Goal: Task Accomplishment & Management: Complete application form

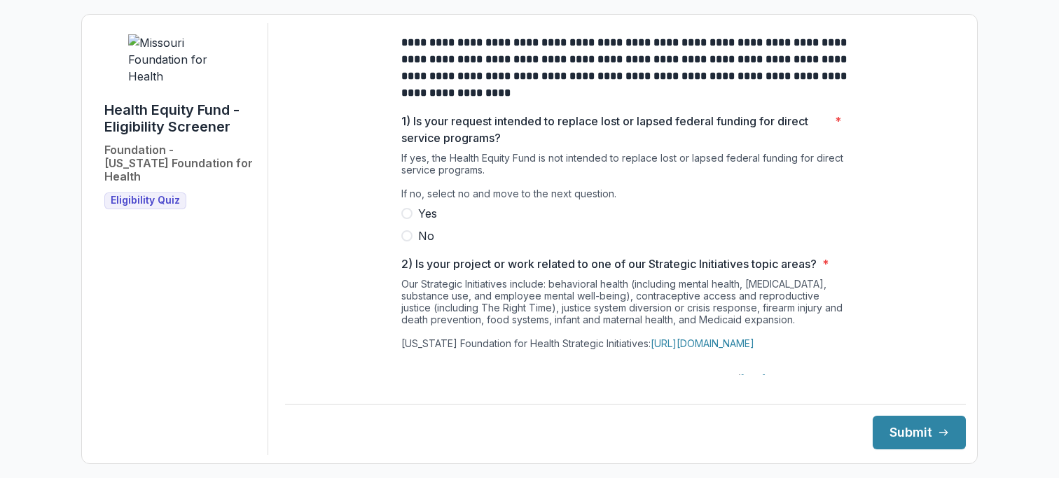
click at [431, 244] on span "No" at bounding box center [426, 236] width 16 height 17
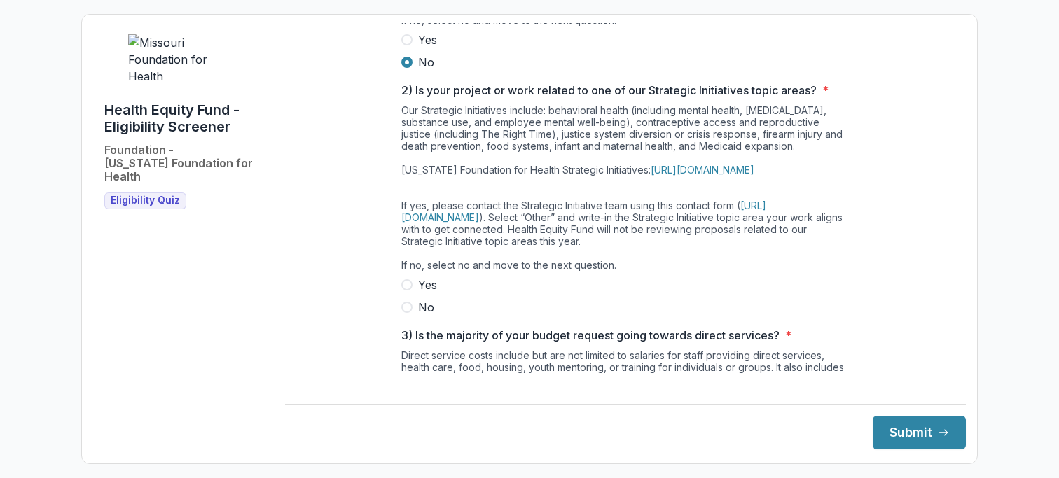
scroll to position [186, 0]
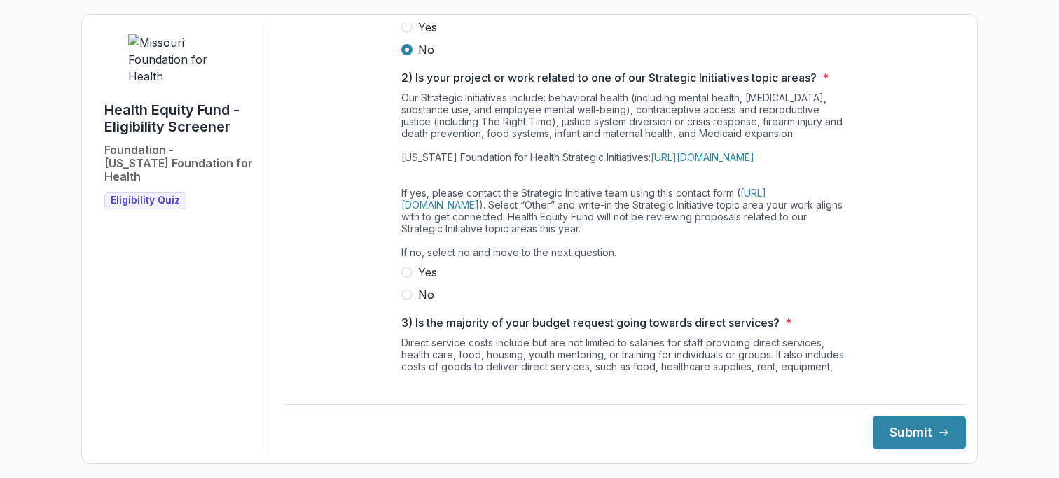
click at [423, 281] on span "Yes" at bounding box center [427, 272] width 19 height 17
click at [418, 303] on span "No" at bounding box center [426, 294] width 16 height 17
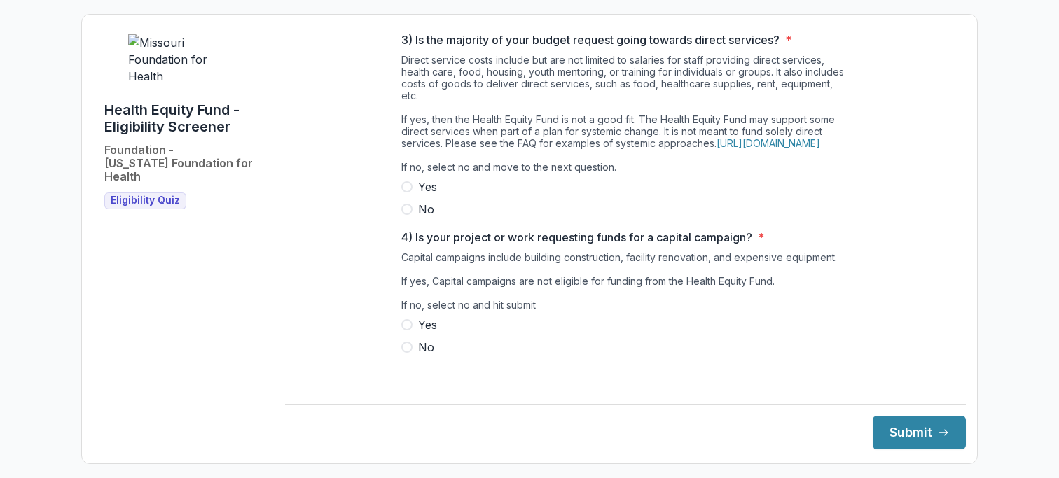
scroll to position [475, 0]
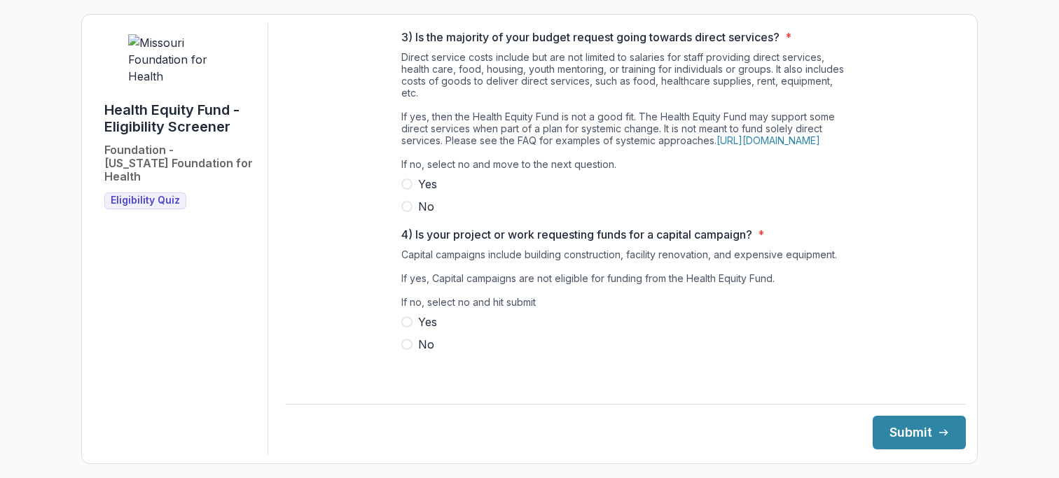
click at [426, 215] on span "No" at bounding box center [426, 206] width 16 height 17
click at [420, 353] on span "No" at bounding box center [426, 344] width 16 height 17
click at [888, 454] on div "**********" at bounding box center [625, 239] width 681 height 432
click at [889, 435] on button "Submit" at bounding box center [919, 433] width 93 height 34
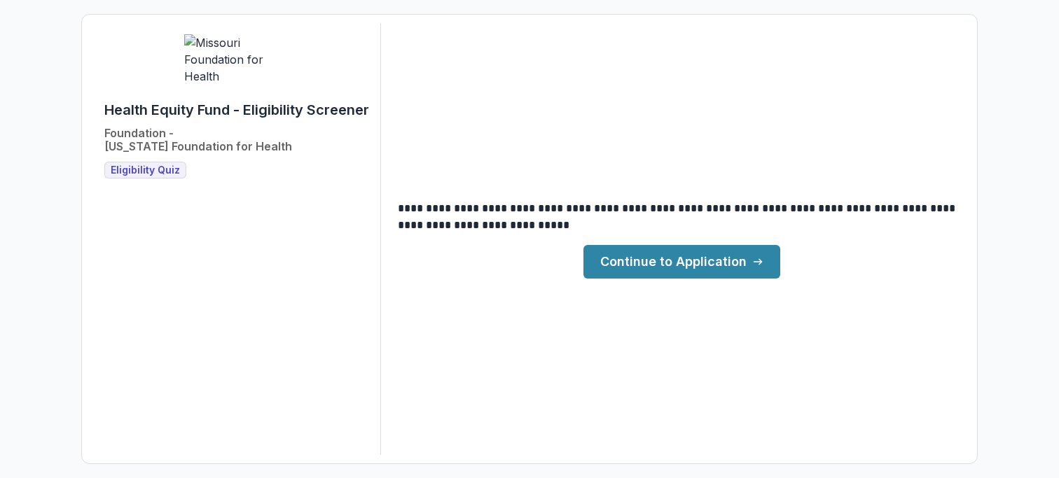
click at [717, 263] on link "Continue to Application" at bounding box center [681, 262] width 197 height 34
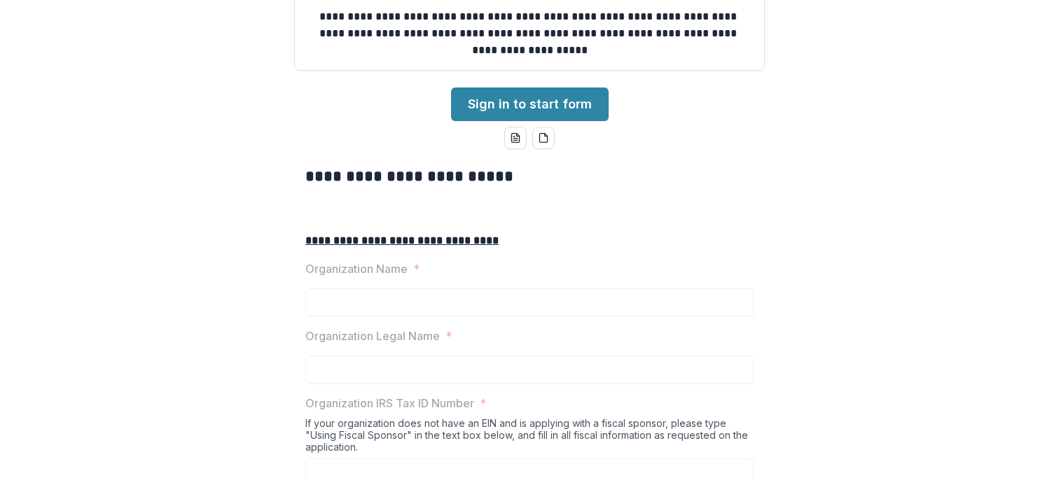
scroll to position [221, 0]
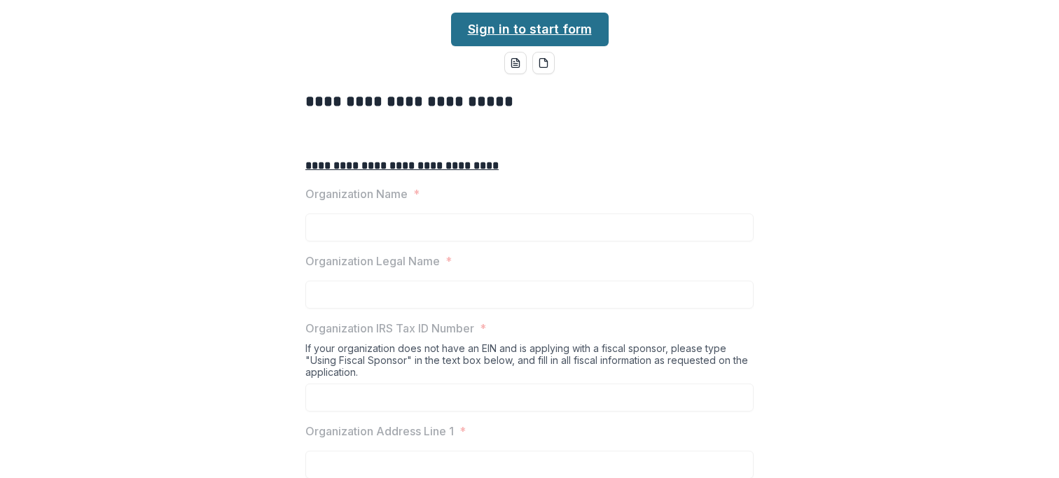
click at [581, 46] on link "Sign in to start form" at bounding box center [530, 30] width 158 height 34
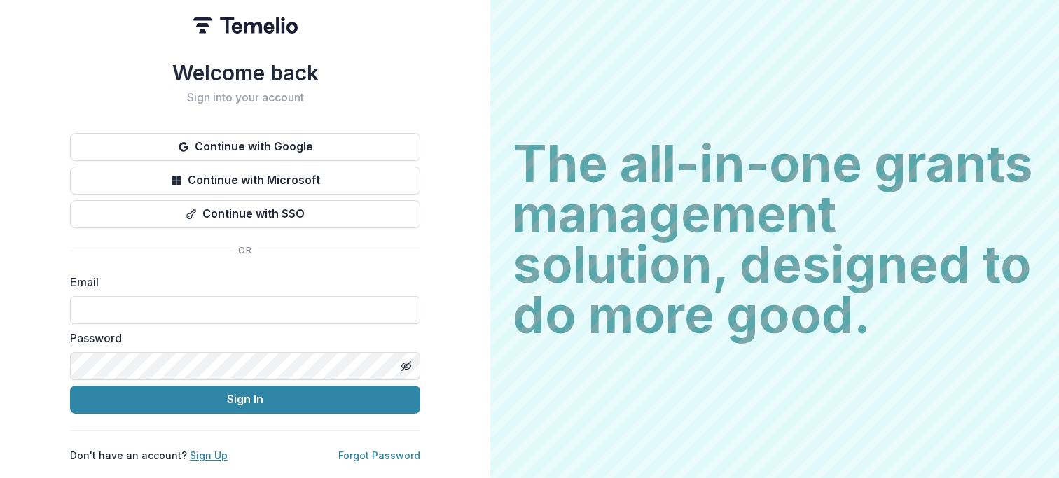
click at [195, 452] on link "Sign Up" at bounding box center [209, 456] width 38 height 12
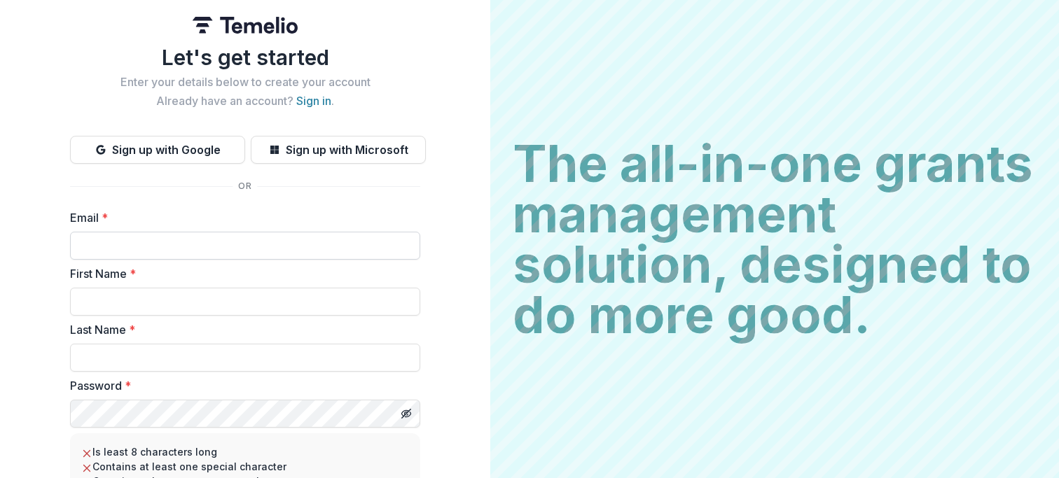
click at [199, 244] on input "Email *" at bounding box center [245, 246] width 350 height 28
type input "**********"
click at [178, 293] on input "First Name *" at bounding box center [245, 302] width 350 height 28
type input "****"
click at [177, 356] on input "Last Name *" at bounding box center [245, 358] width 350 height 28
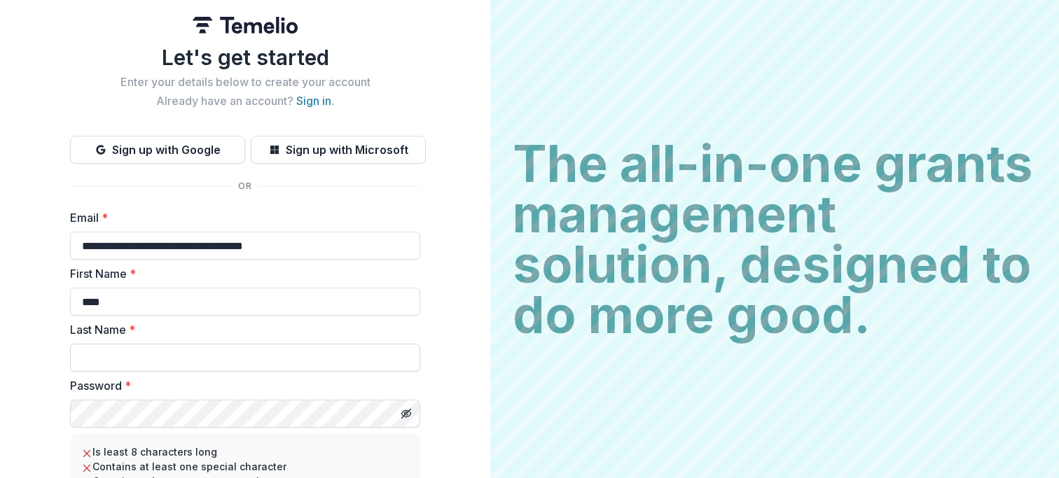
type input "*******"
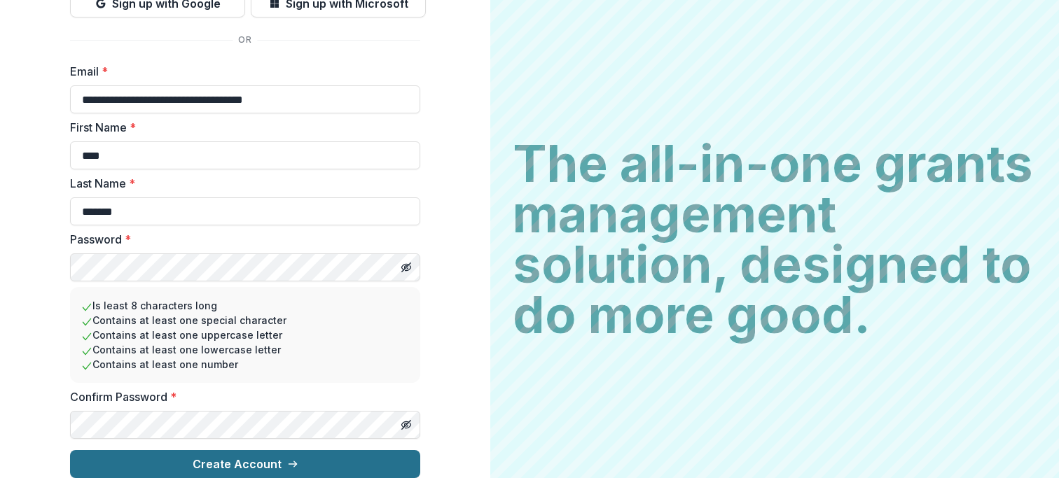
click at [209, 454] on button "Create Account" at bounding box center [245, 464] width 350 height 28
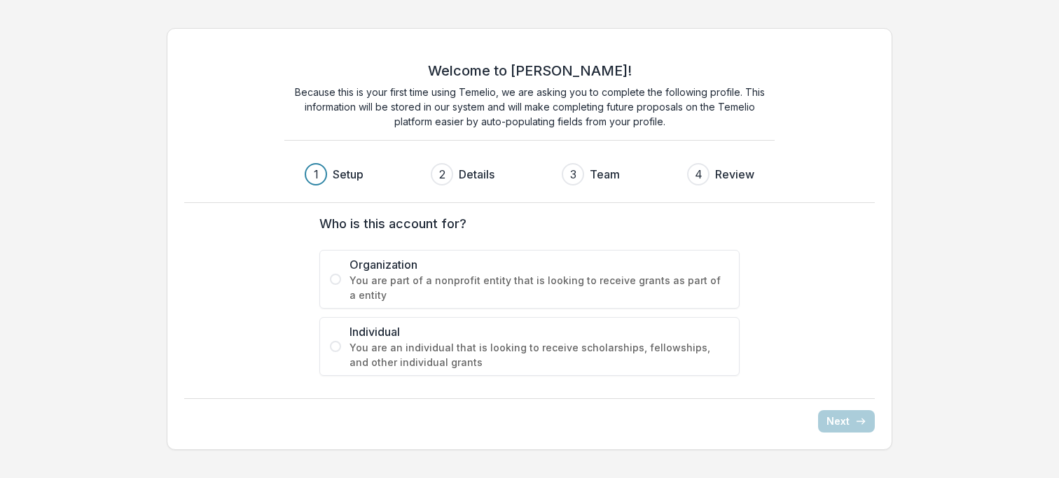
click at [606, 288] on span "You are part of a nonprofit entity that is looking to receive grants as part of…" at bounding box center [539, 287] width 380 height 29
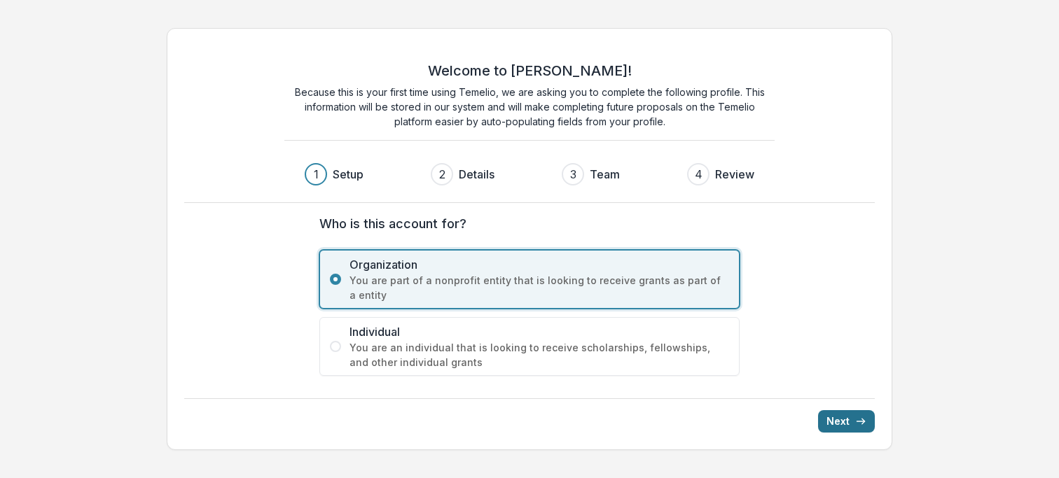
click at [836, 426] on button "Next" at bounding box center [846, 421] width 57 height 22
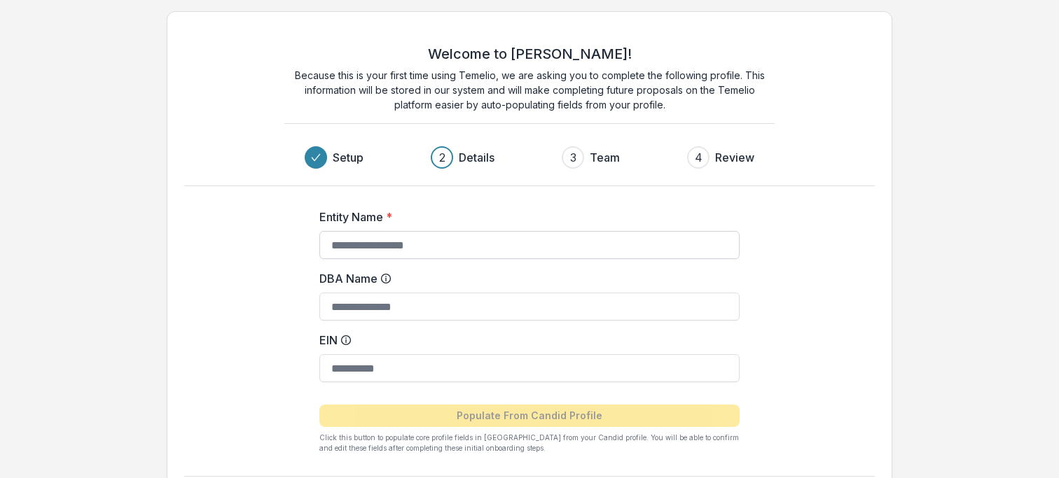
click at [539, 251] on input "Entity Name *" at bounding box center [529, 245] width 420 height 28
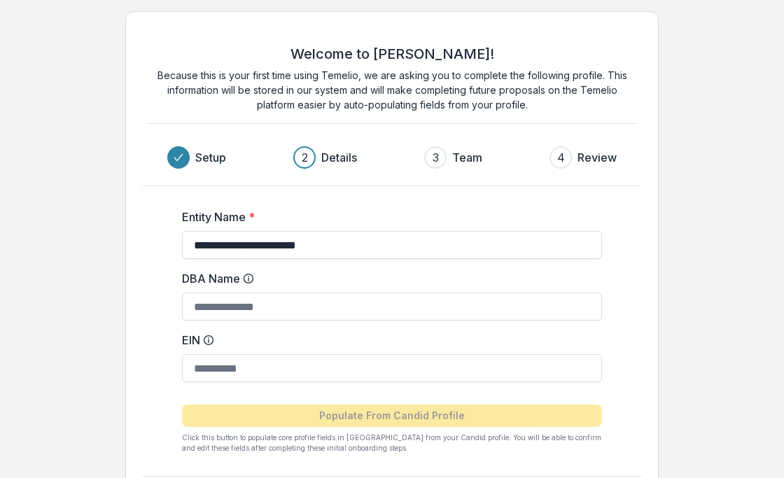
type input "**********"
click at [284, 367] on input "EIN" at bounding box center [392, 368] width 420 height 28
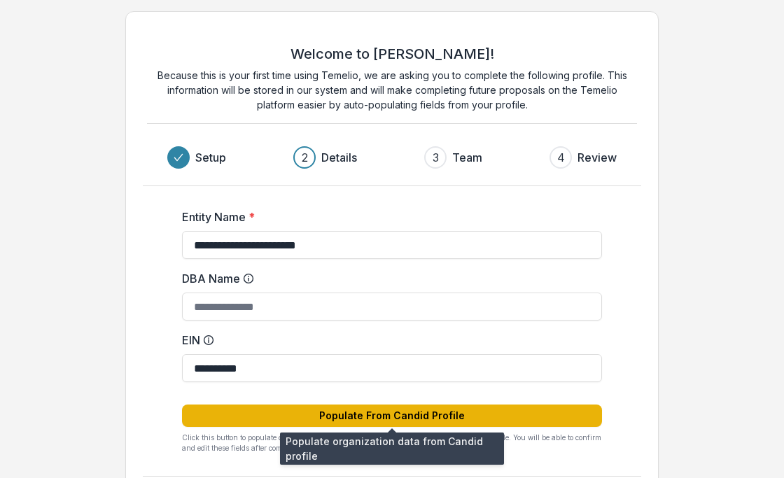
type input "**********"
click at [324, 412] on button "Populate From Candid Profile" at bounding box center [392, 416] width 420 height 22
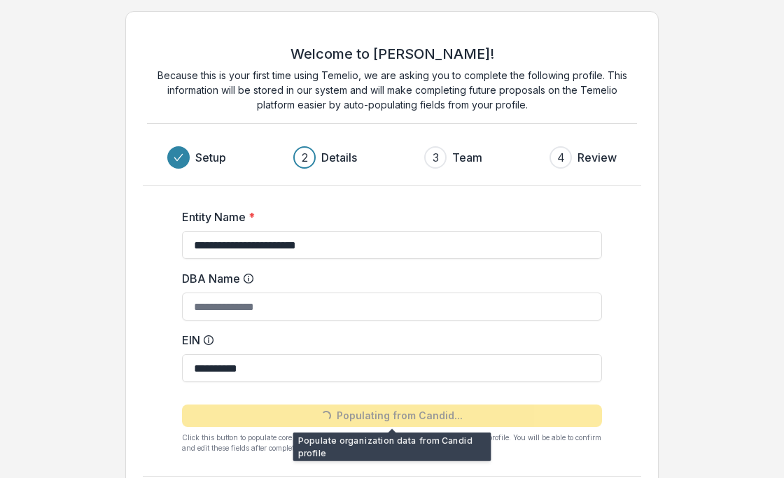
type input "**********"
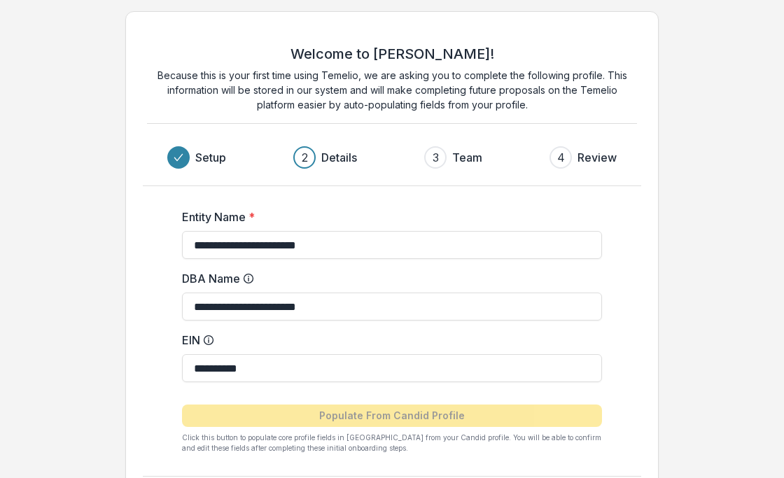
click at [335, 163] on h3 "Details" at bounding box center [339, 157] width 36 height 17
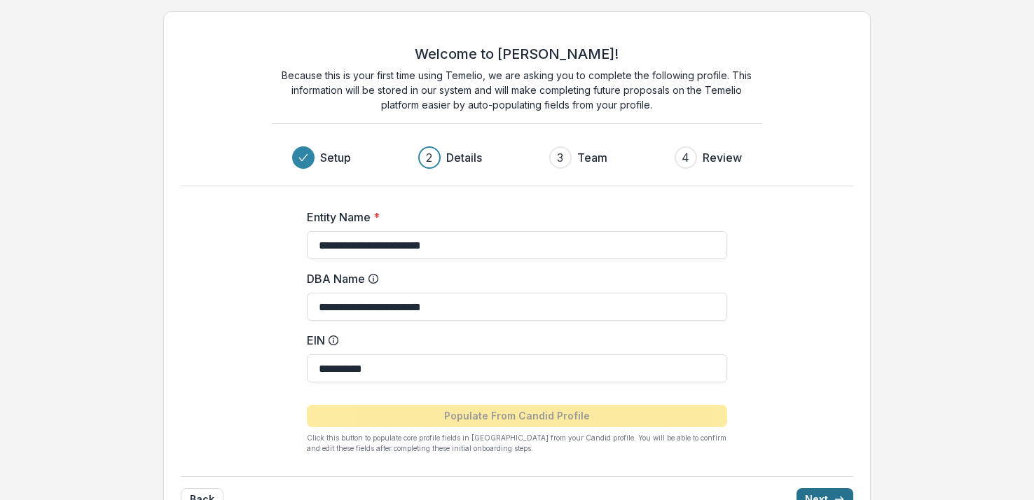
click at [834, 478] on button "Next" at bounding box center [824, 499] width 57 height 22
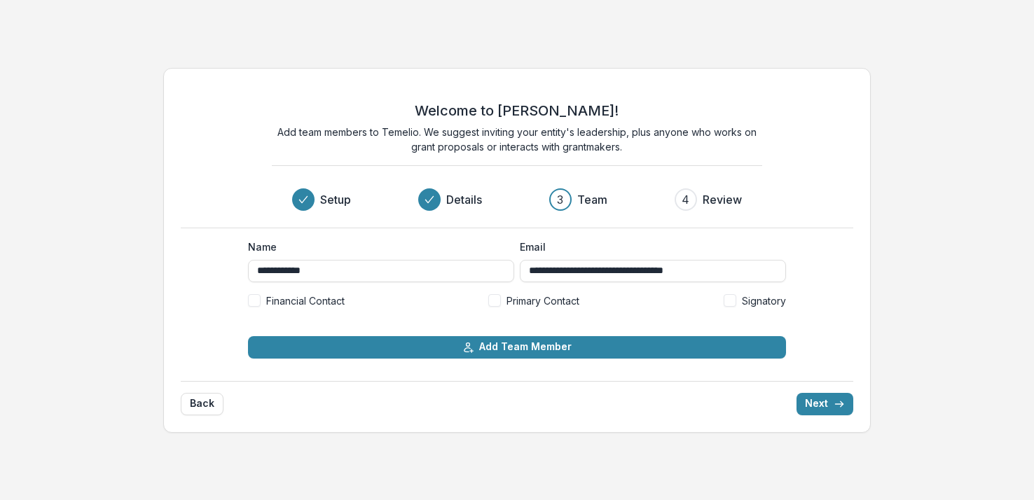
click at [529, 293] on span "Primary Contact" at bounding box center [542, 300] width 73 height 15
click at [827, 405] on button "Next" at bounding box center [824, 404] width 57 height 22
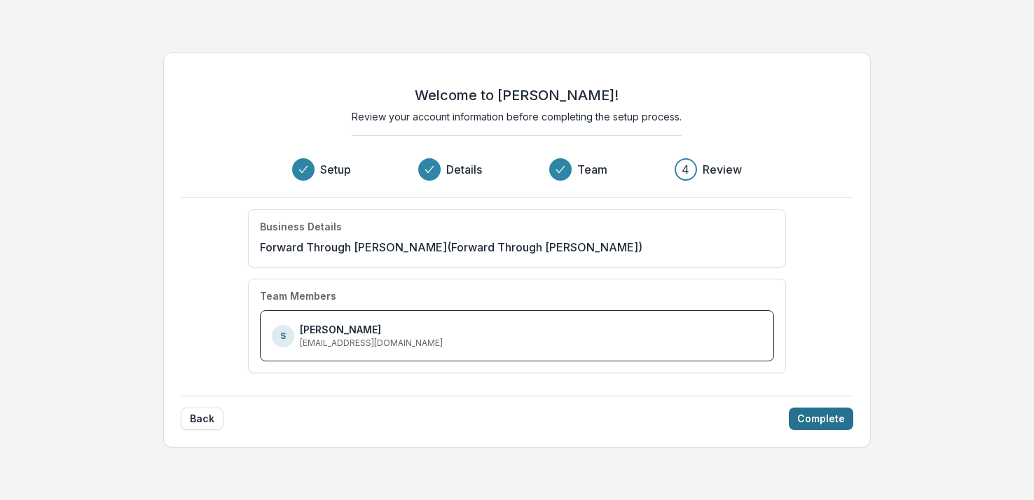
click at [826, 414] on button "Complete" at bounding box center [820, 419] width 64 height 22
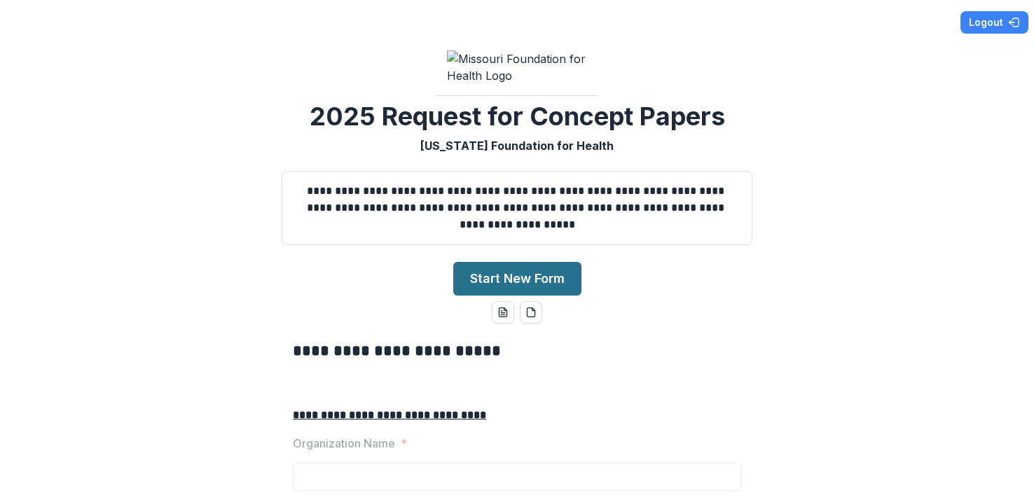
click at [536, 296] on button "Start New Form" at bounding box center [517, 279] width 128 height 34
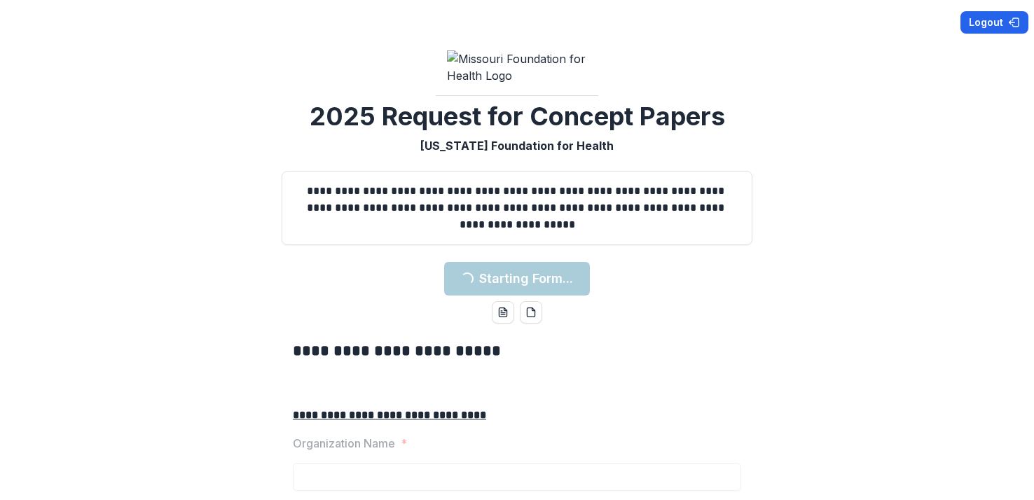
click at [978, 25] on button "Logout" at bounding box center [994, 22] width 68 height 22
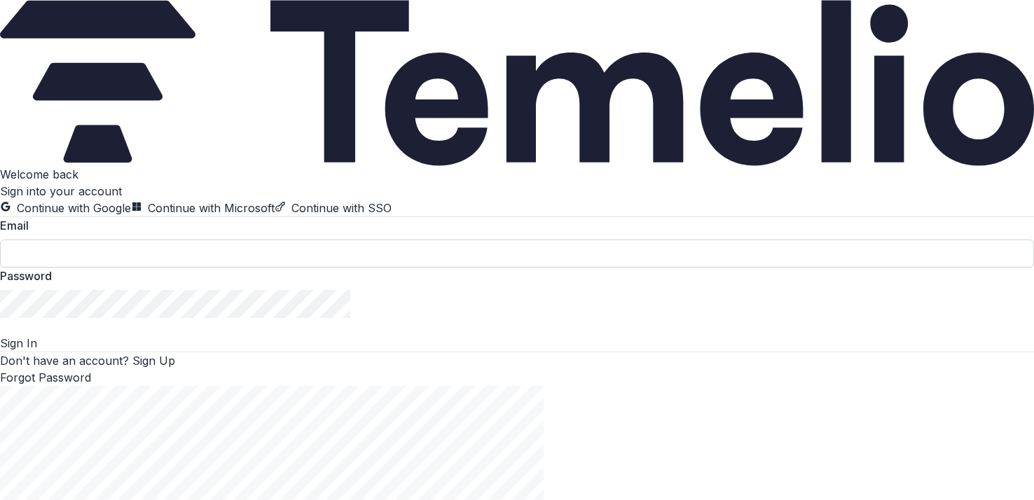
click at [262, 267] on input at bounding box center [517, 253] width 1034 height 28
type input "**********"
click at [37, 352] on button "Sign In" at bounding box center [18, 343] width 37 height 17
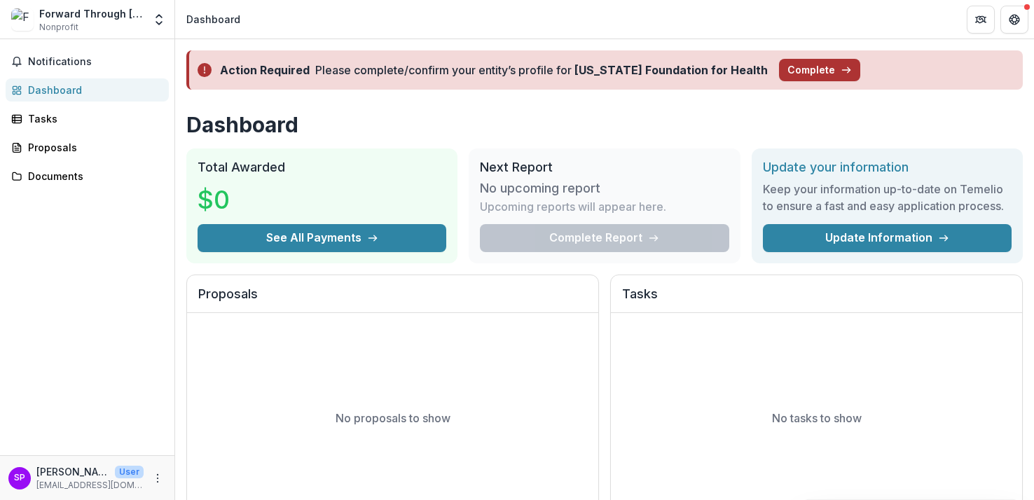
click at [779, 74] on button "Complete" at bounding box center [819, 70] width 81 height 22
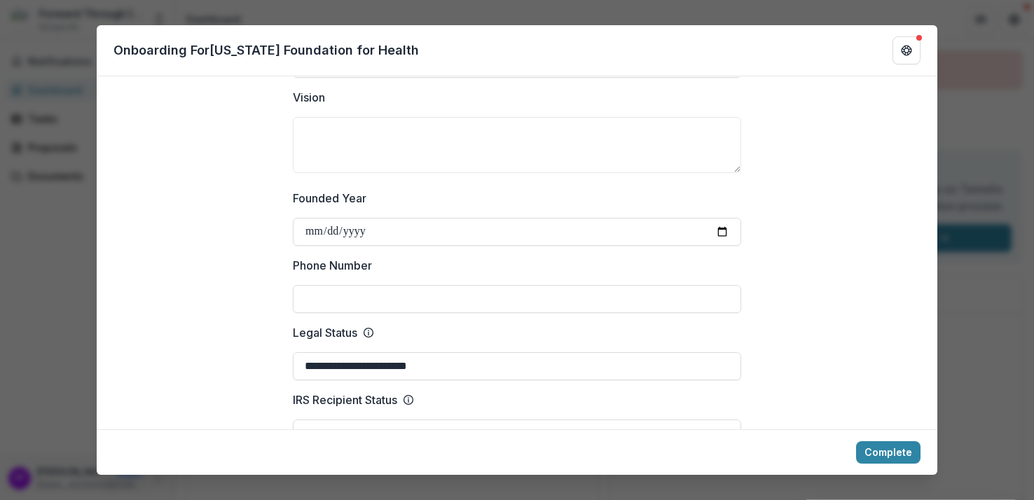
scroll to position [491, 0]
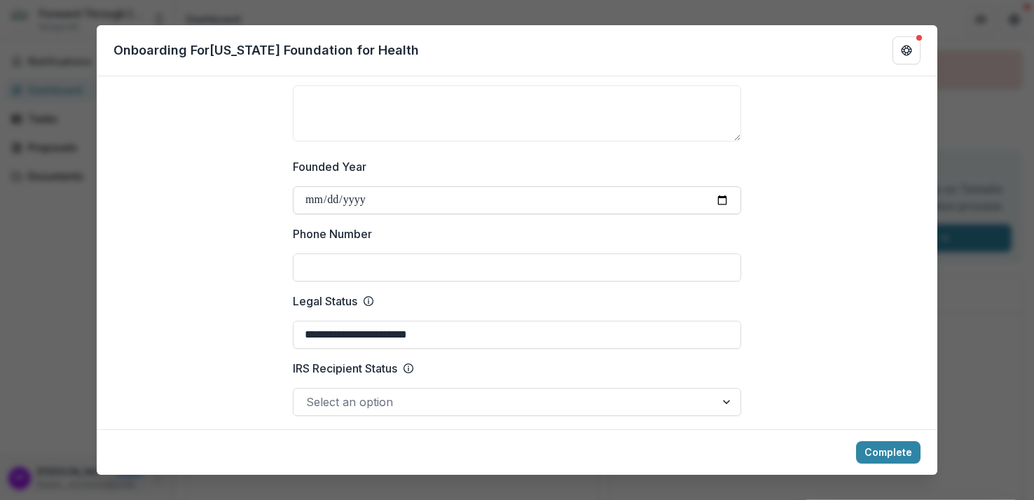
click at [721, 186] on input "Founded Year" at bounding box center [517, 200] width 448 height 28
type input "**********"
click at [423, 253] on input "Phone Number" at bounding box center [517, 267] width 448 height 28
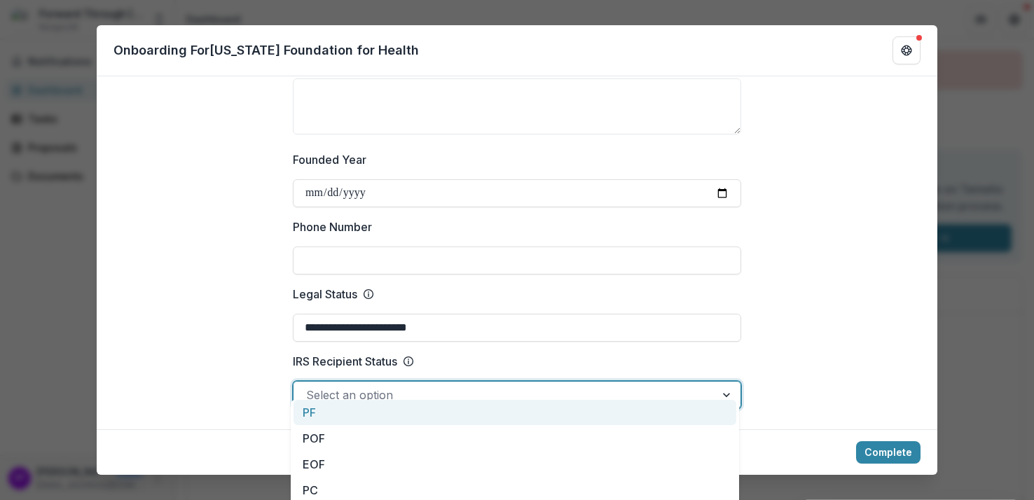
click at [391, 387] on div at bounding box center [504, 395] width 396 height 20
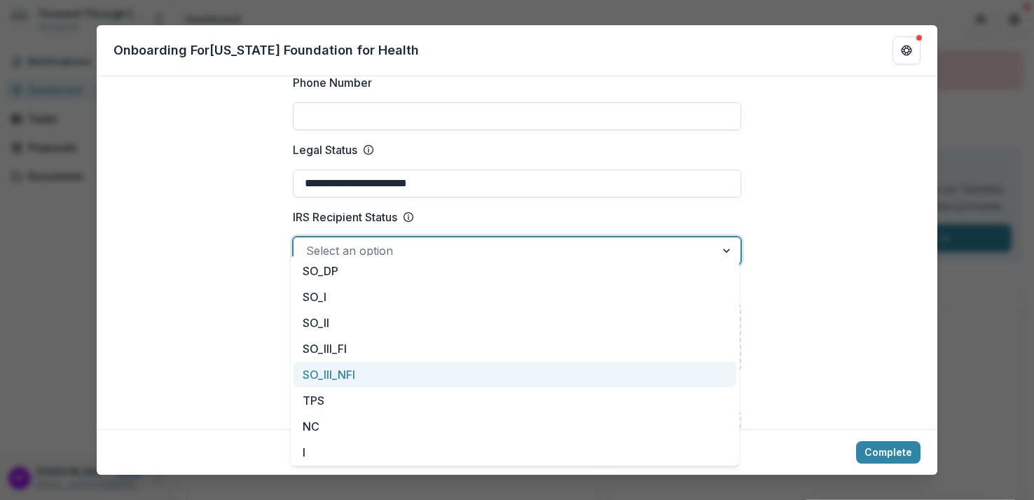
scroll to position [0, 0]
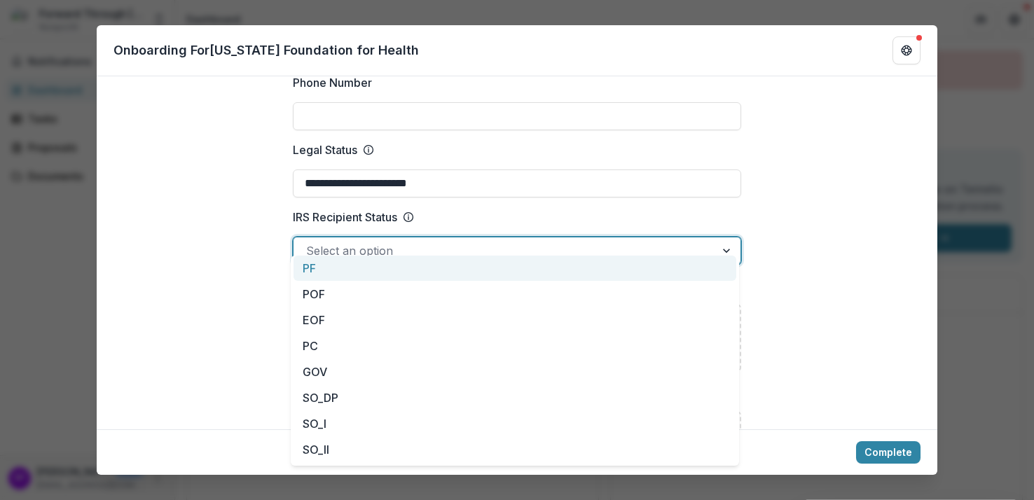
click at [635, 209] on label "IRS Recipient Status" at bounding box center [513, 217] width 440 height 17
click at [310, 242] on input "IRS Recipient Status" at bounding box center [308, 250] width 4 height 17
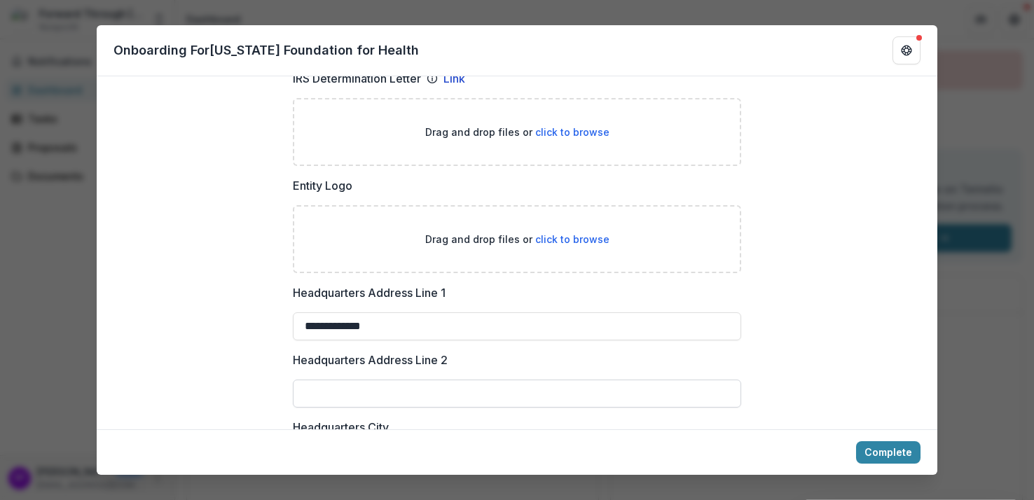
scroll to position [854, 0]
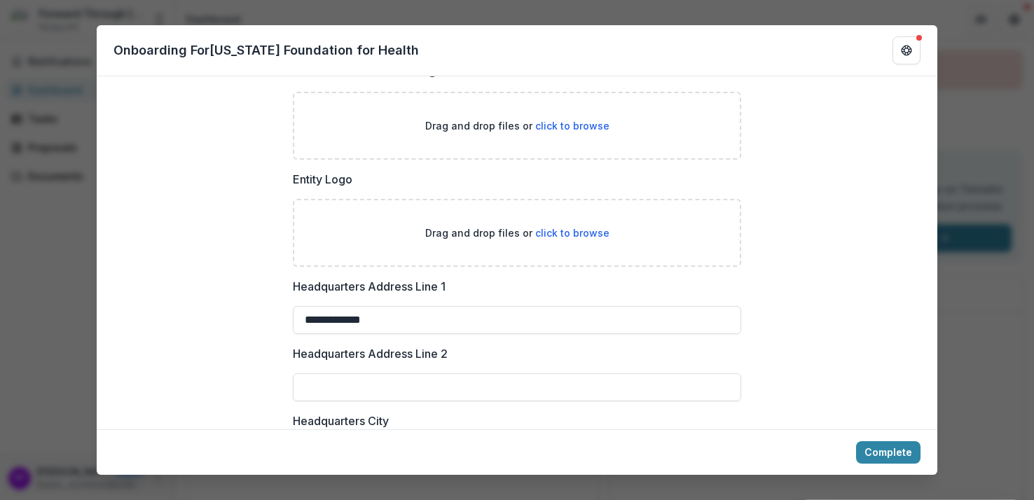
click at [552, 227] on div "Drag and drop files or click to browse" at bounding box center [517, 233] width 448 height 68
type input "**********"
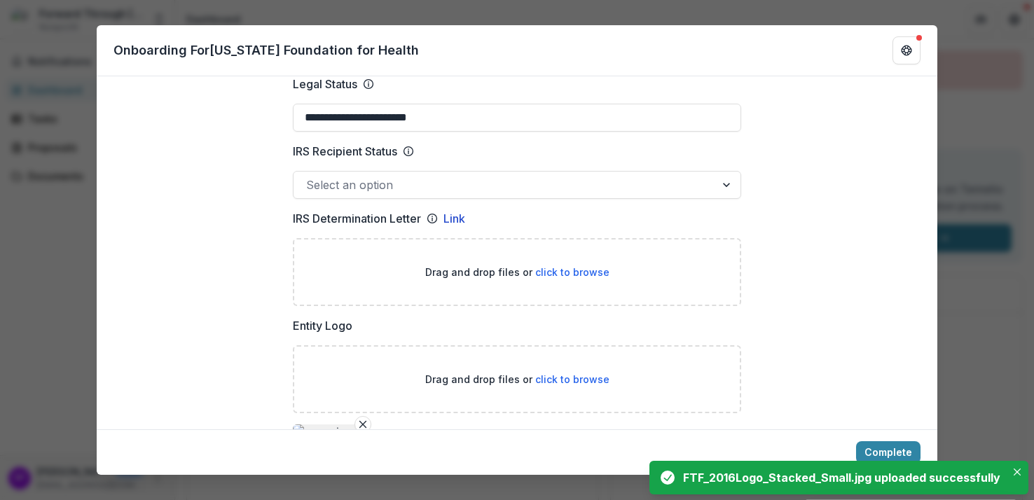
scroll to position [707, 0]
click at [554, 246] on div "Drag and drop files or click to browse" at bounding box center [517, 273] width 448 height 68
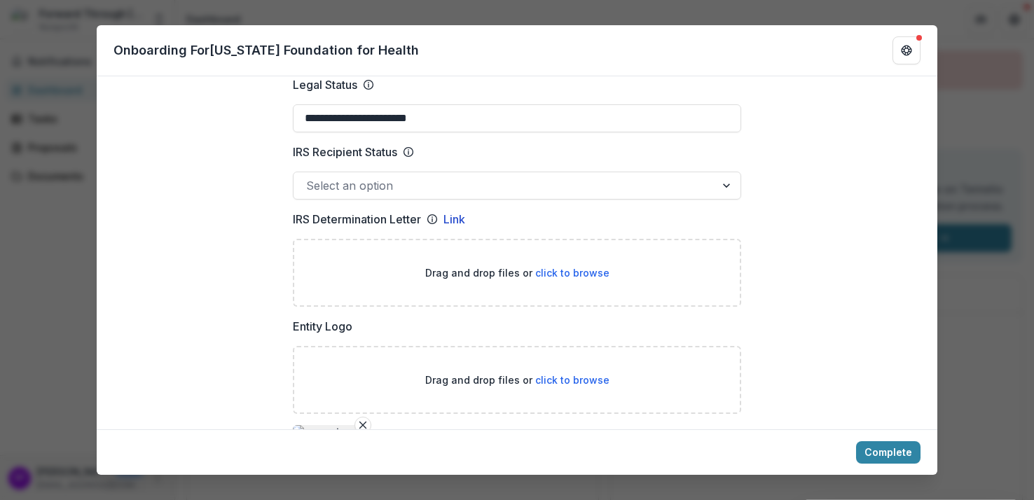
type input "**********"
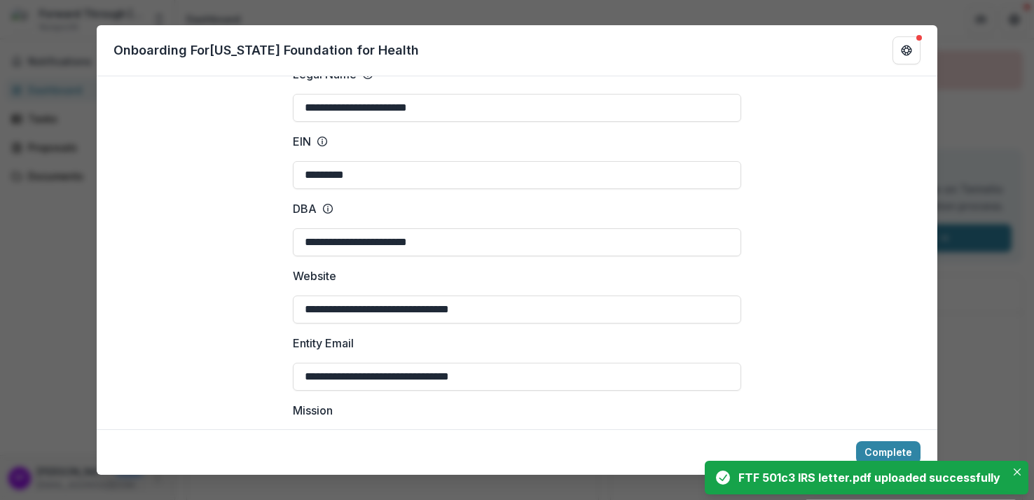
scroll to position [78, 0]
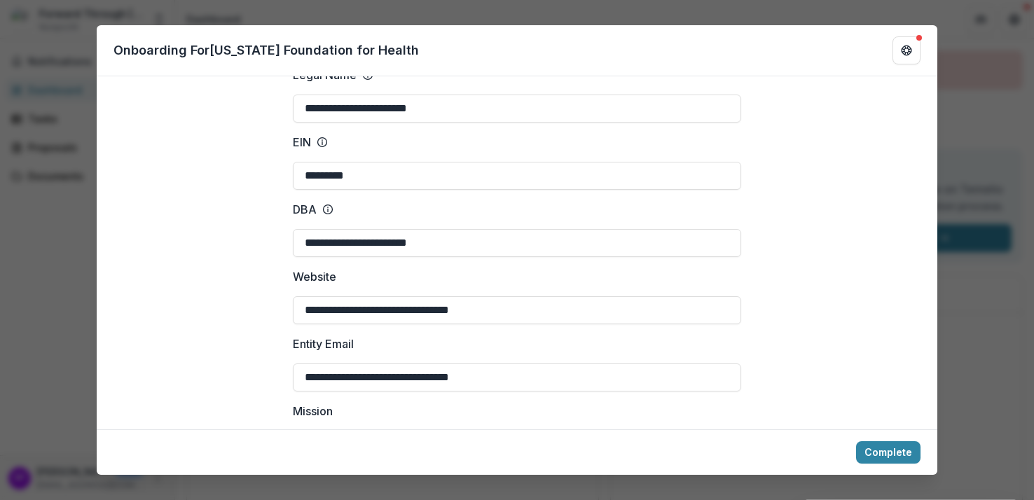
drag, startPoint x: 344, startPoint y: 363, endPoint x: 284, endPoint y: 364, distance: 60.2
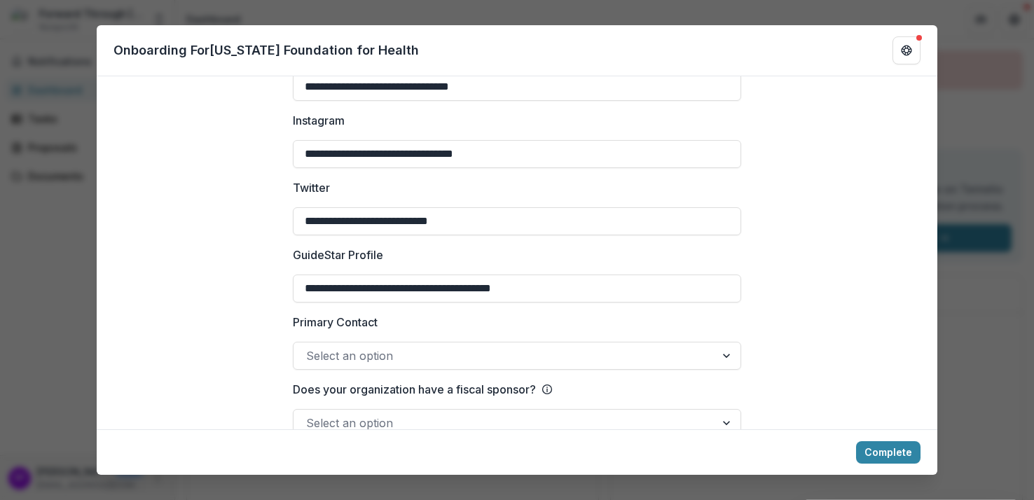
scroll to position [2206, 0]
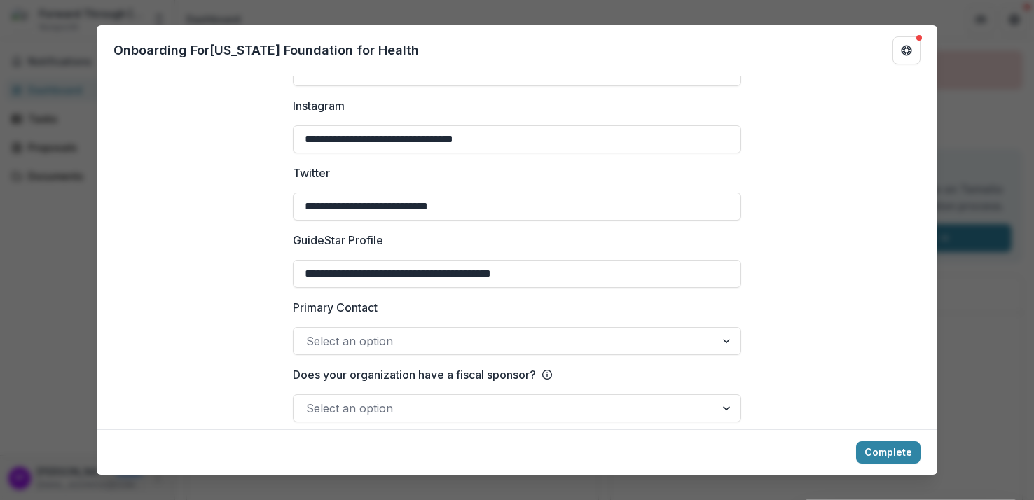
type input "**********"
click at [321, 331] on div at bounding box center [504, 341] width 396 height 20
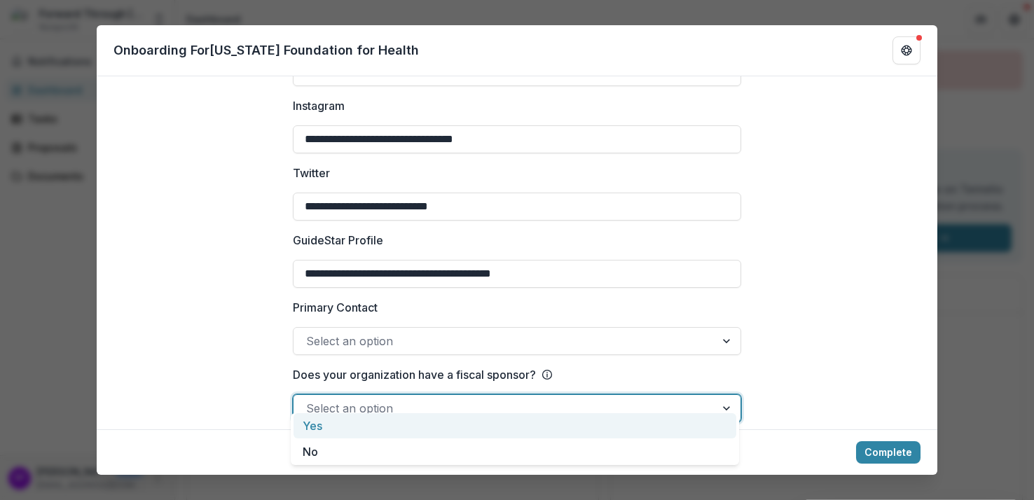
click at [328, 398] on div at bounding box center [504, 408] width 396 height 20
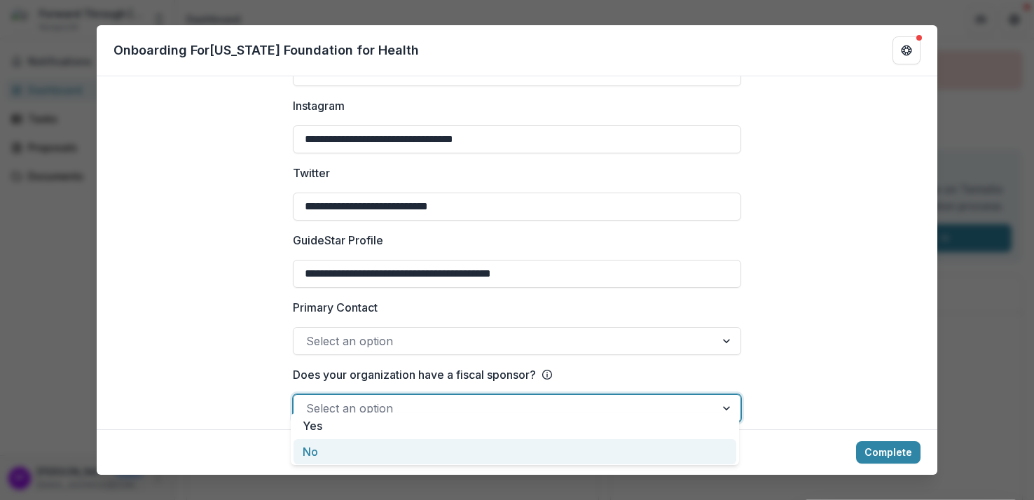
click at [323, 448] on div "No" at bounding box center [514, 452] width 443 height 26
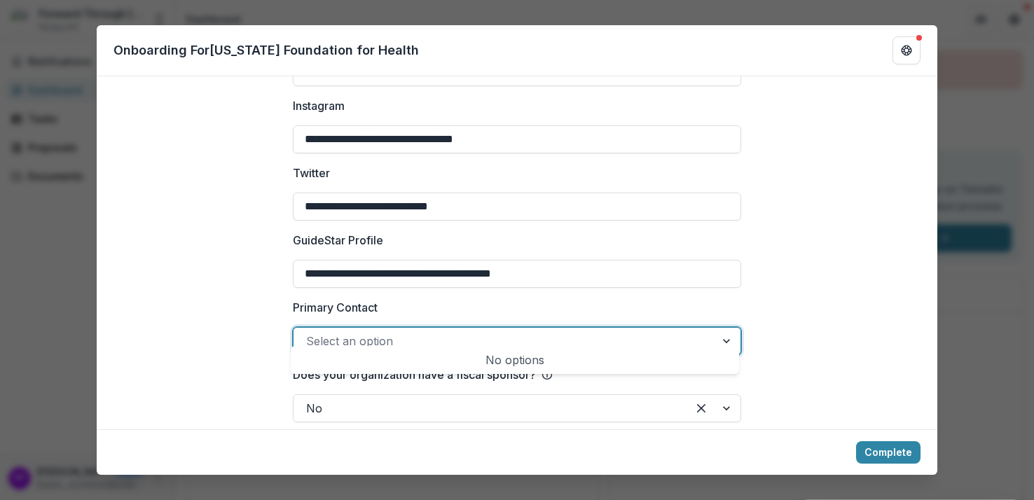
click at [349, 333] on div at bounding box center [504, 341] width 396 height 20
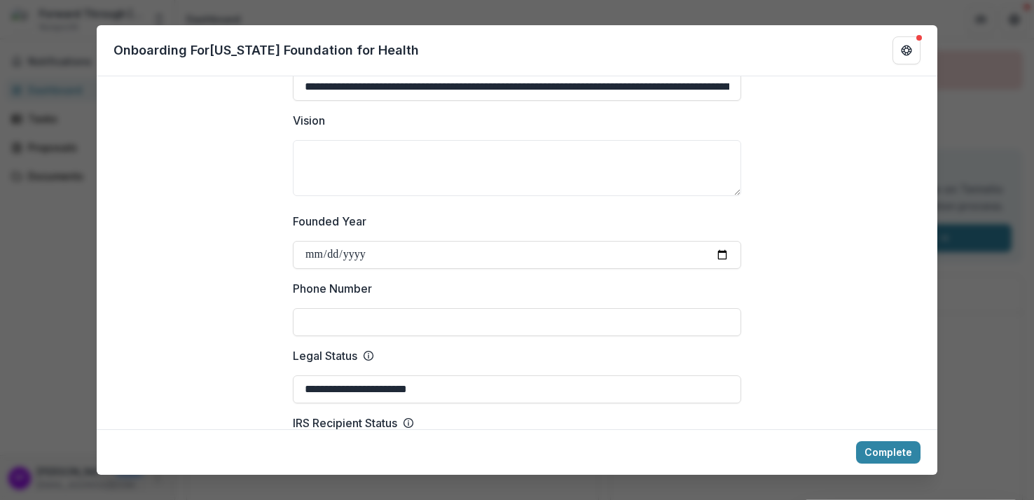
scroll to position [419, 0]
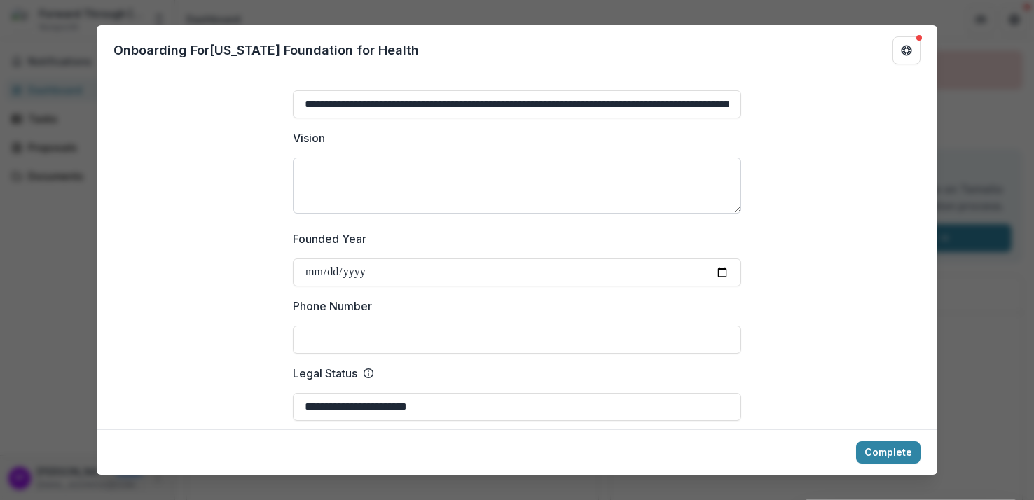
click at [368, 162] on textarea "Vision" at bounding box center [517, 186] width 448 height 56
paste textarea "**********"
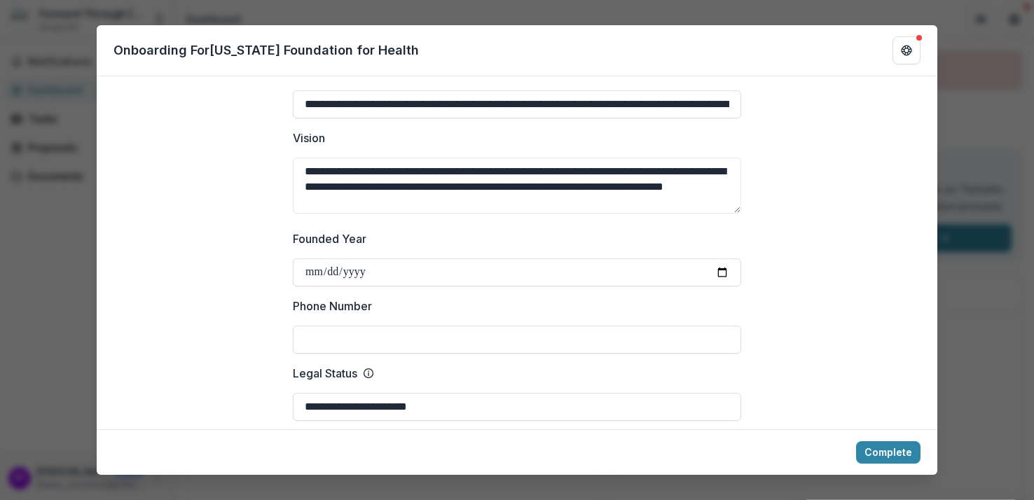
scroll to position [27, 0]
type textarea "**********"
click at [896, 452] on button "Complete" at bounding box center [888, 452] width 64 height 22
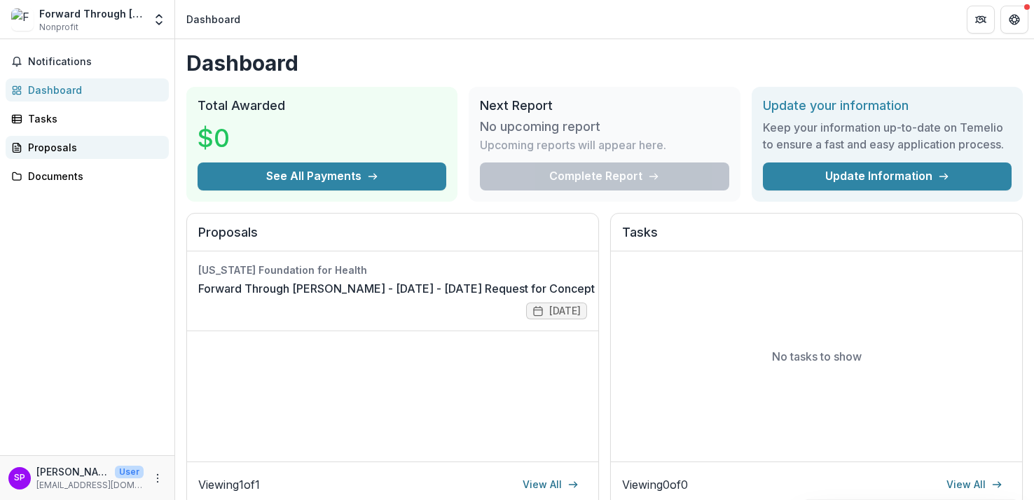
click at [99, 146] on div "Proposals" at bounding box center [93, 147] width 130 height 15
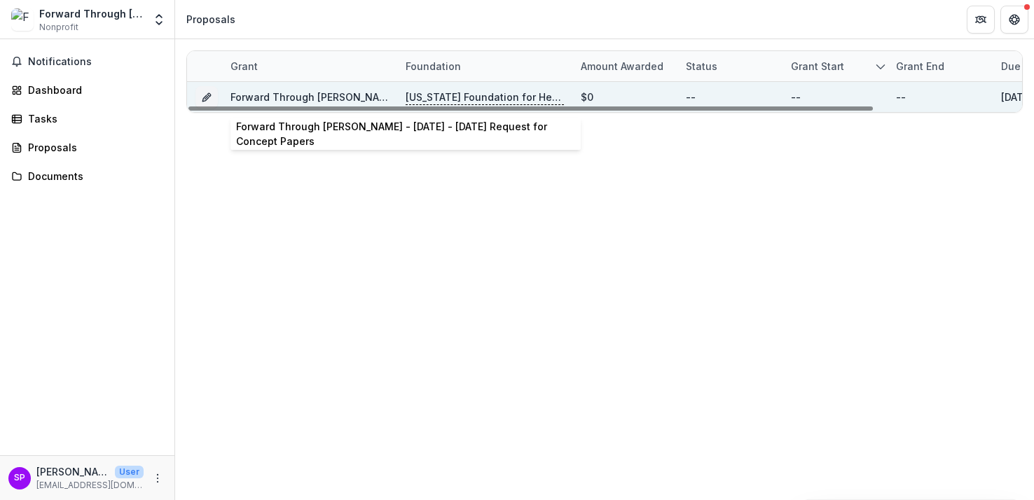
click at [312, 97] on link "Forward Through Ferguson - 2025 - 2025 Request for Concept Papers" at bounding box center [426, 97] width 392 height 12
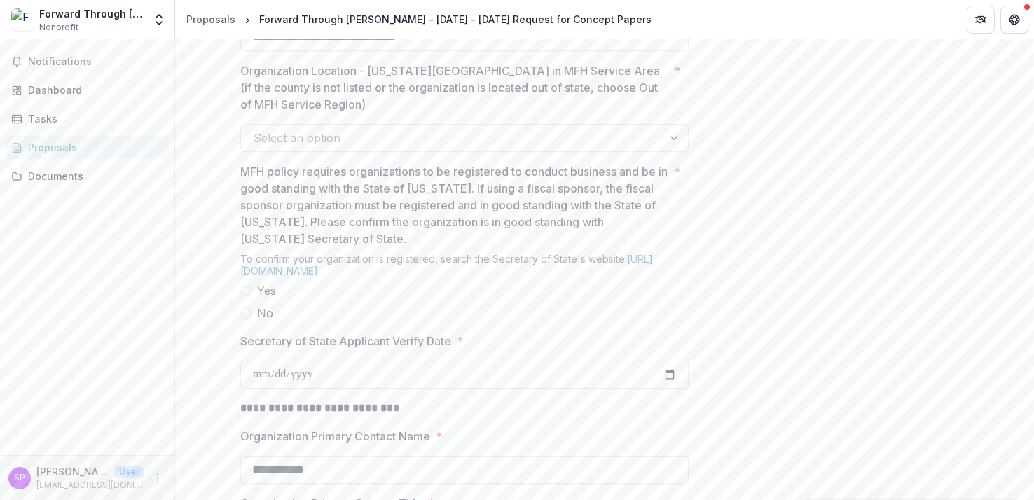
scroll to position [1146, 0]
click at [324, 146] on div at bounding box center [451, 136] width 396 height 20
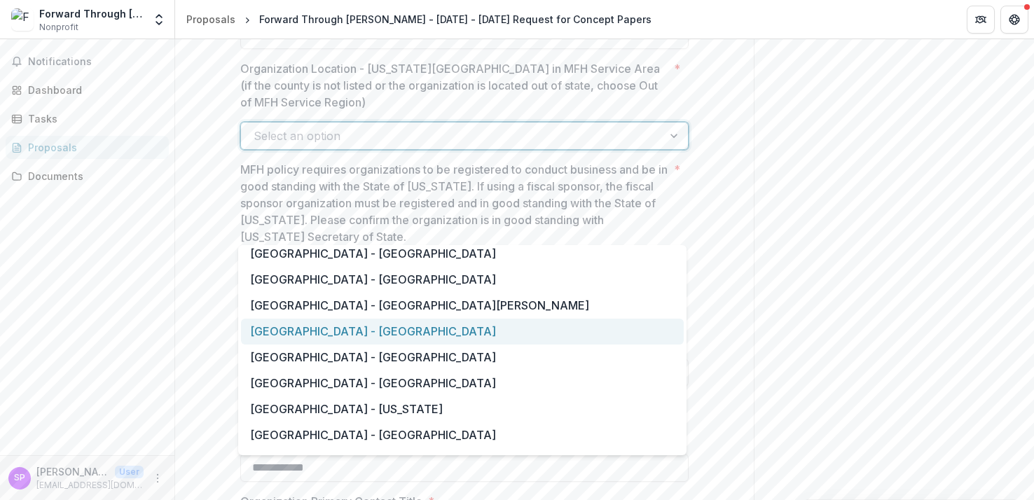
scroll to position [994, 0]
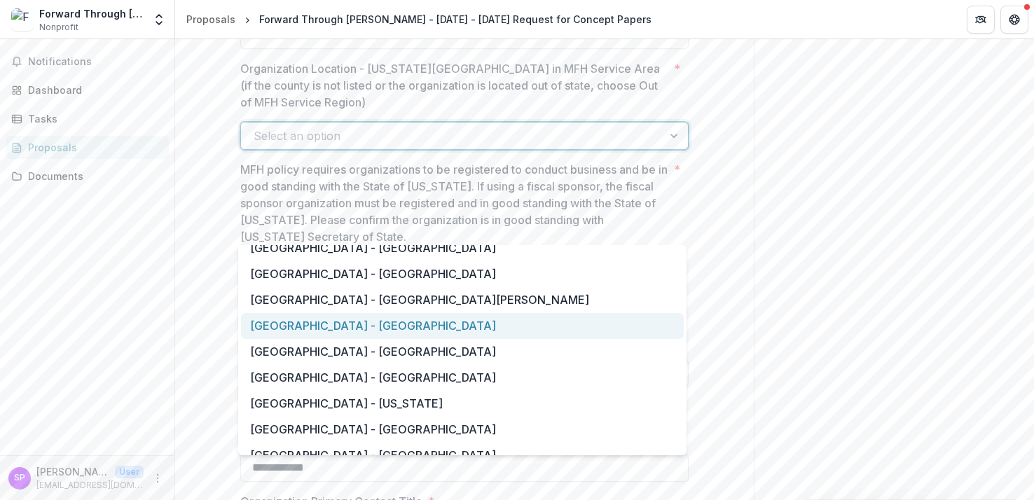
click at [327, 332] on div "Saint Louis Metropolitan Region - St. Louis City" at bounding box center [462, 326] width 443 height 26
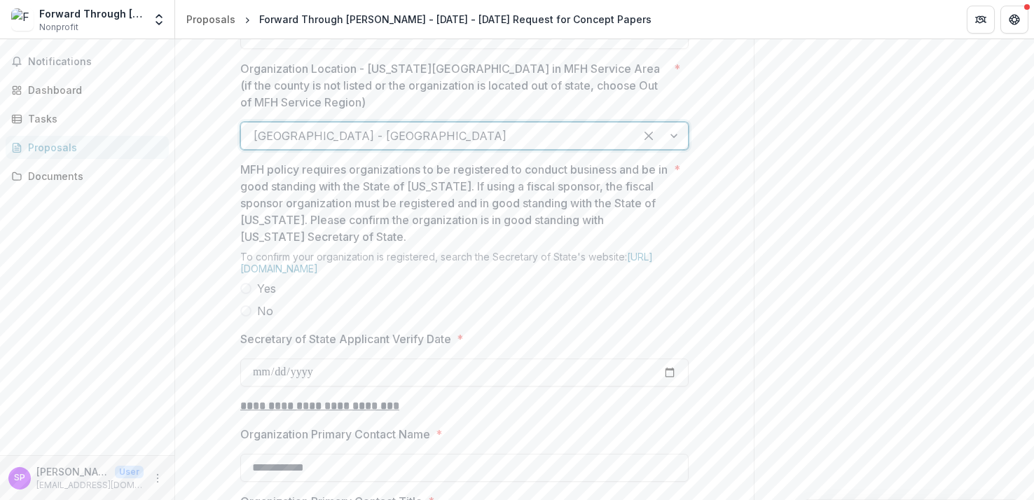
click at [270, 297] on span "Yes" at bounding box center [266, 288] width 19 height 17
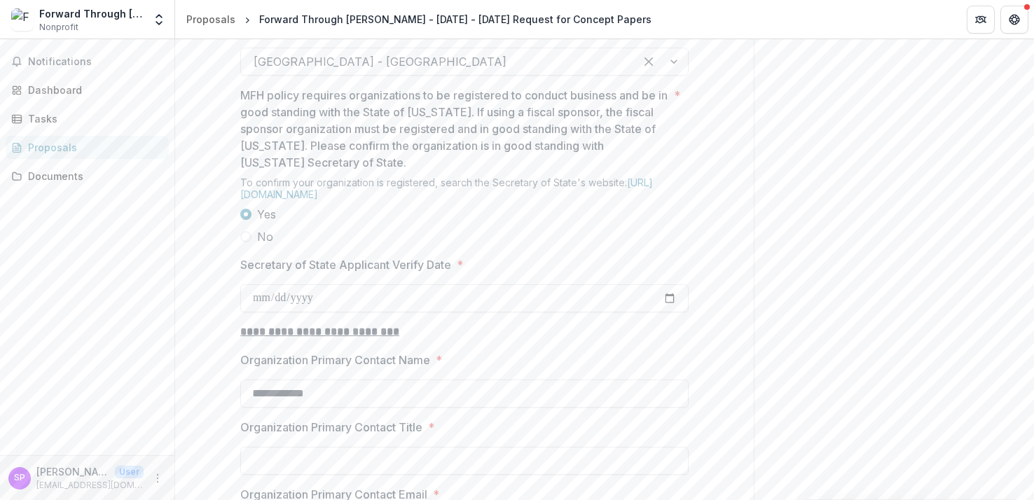
scroll to position [1284, 0]
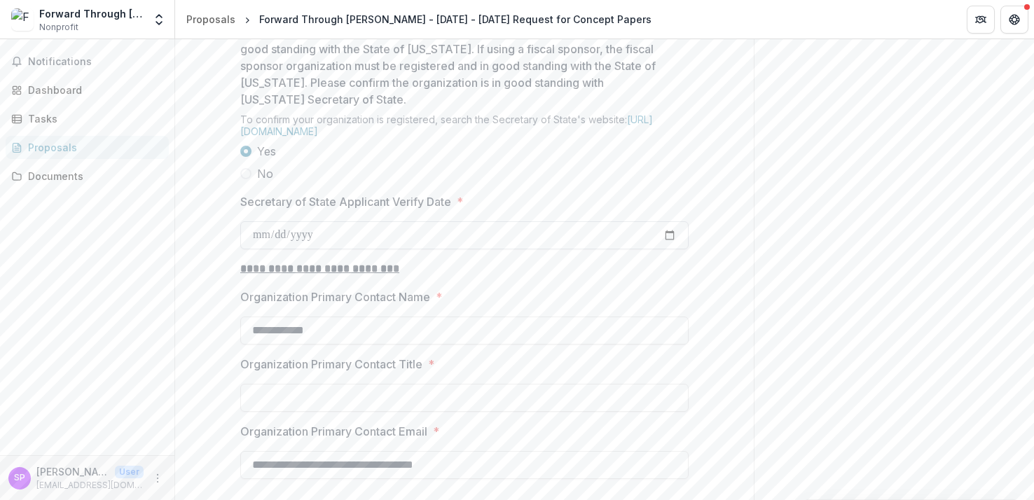
click at [303, 249] on input "Secretary of State Applicant Verify Date *" at bounding box center [464, 235] width 448 height 28
click at [673, 249] on input "Secretary of State Applicant Verify Date *" at bounding box center [464, 235] width 448 height 28
type input "**********"
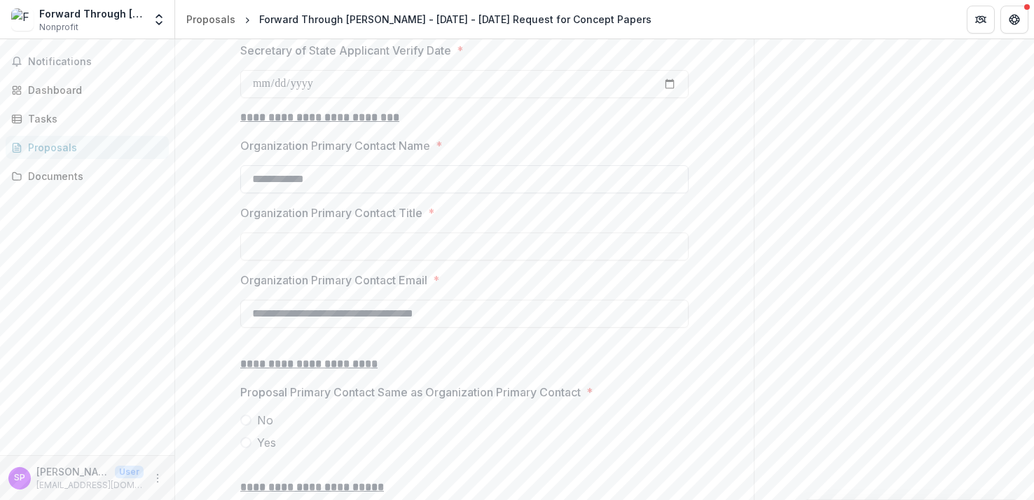
scroll to position [1450, 0]
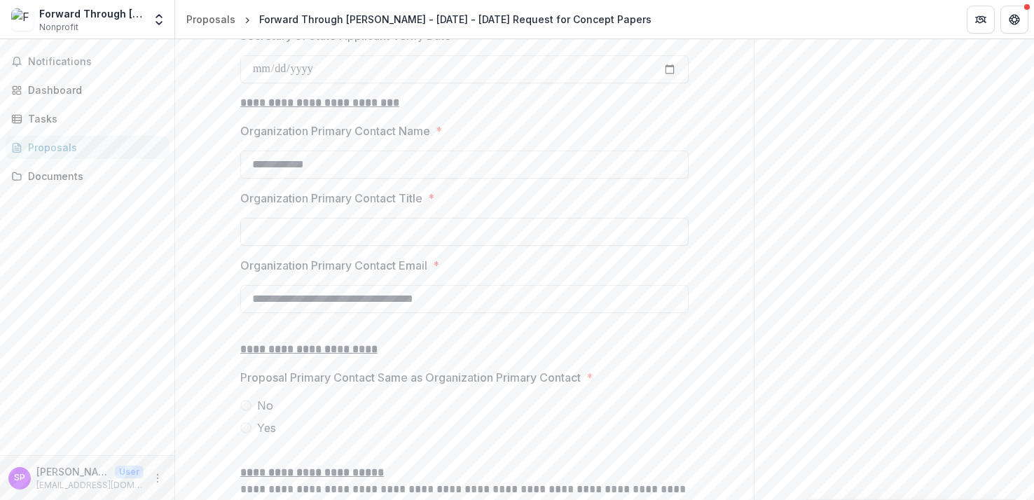
click at [361, 246] on input "Organization Primary Contact Title *" at bounding box center [464, 232] width 448 height 28
type input "**********"
click at [457, 139] on label "Organization Primary Contact Name *" at bounding box center [460, 131] width 440 height 17
click at [457, 179] on input "**********" at bounding box center [464, 165] width 448 height 28
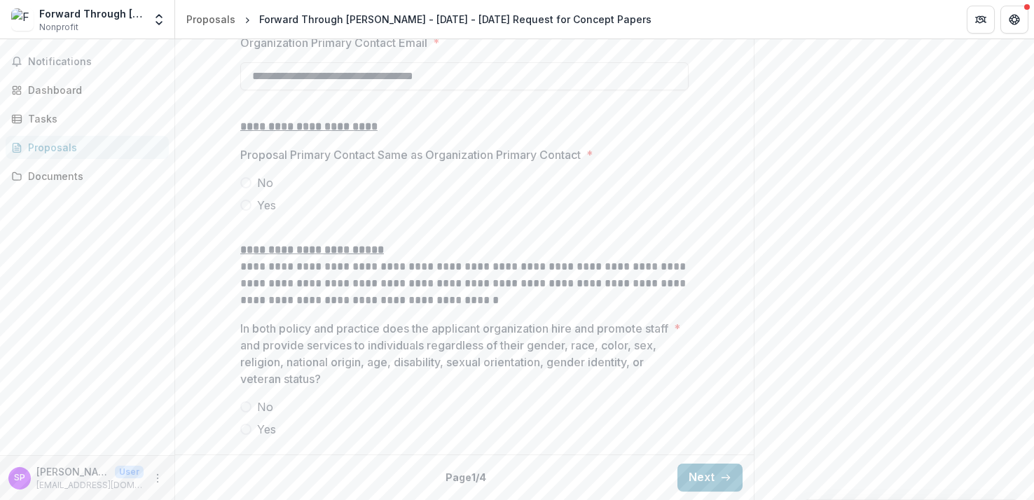
scroll to position [1762, 0]
click at [257, 184] on span "No" at bounding box center [265, 182] width 16 height 17
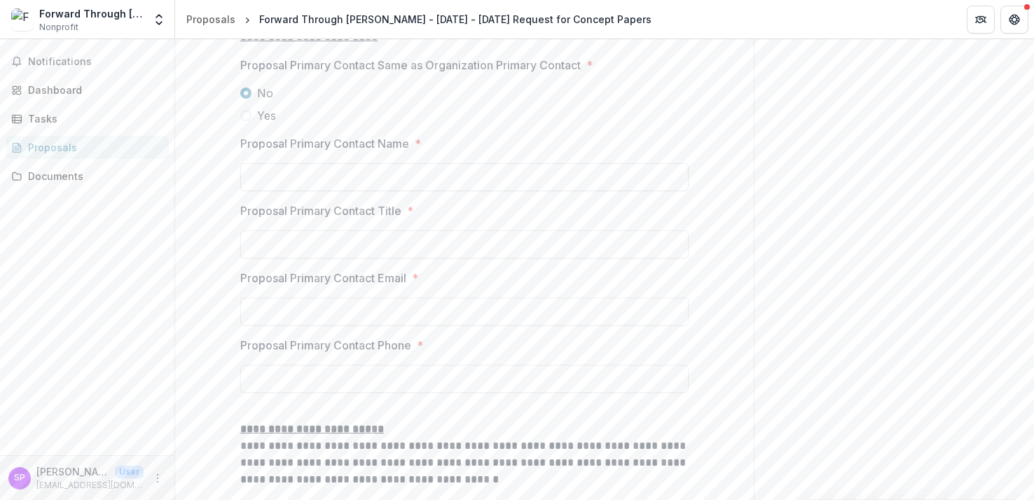
click at [300, 191] on input "Proposal Primary Contact Name *" at bounding box center [464, 177] width 448 height 28
click at [265, 124] on span "Yes" at bounding box center [266, 115] width 19 height 17
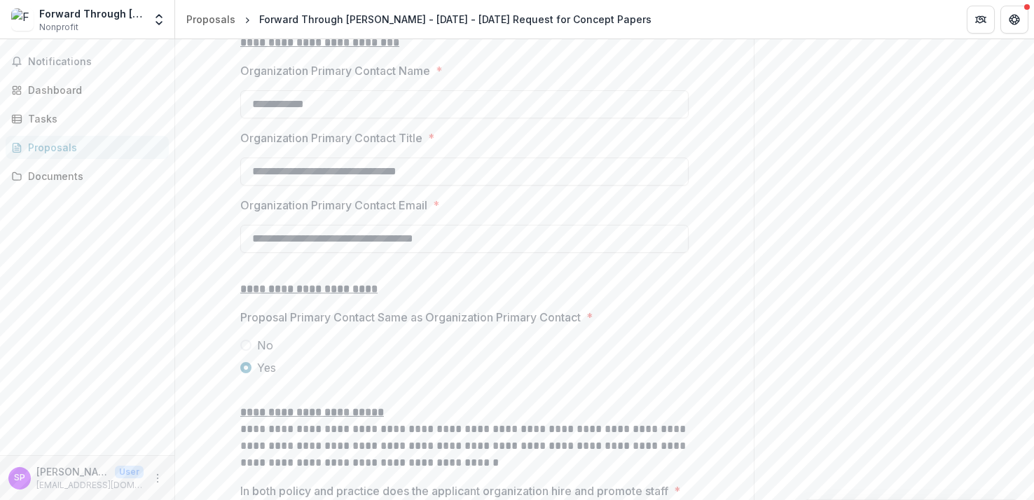
scroll to position [1480, 0]
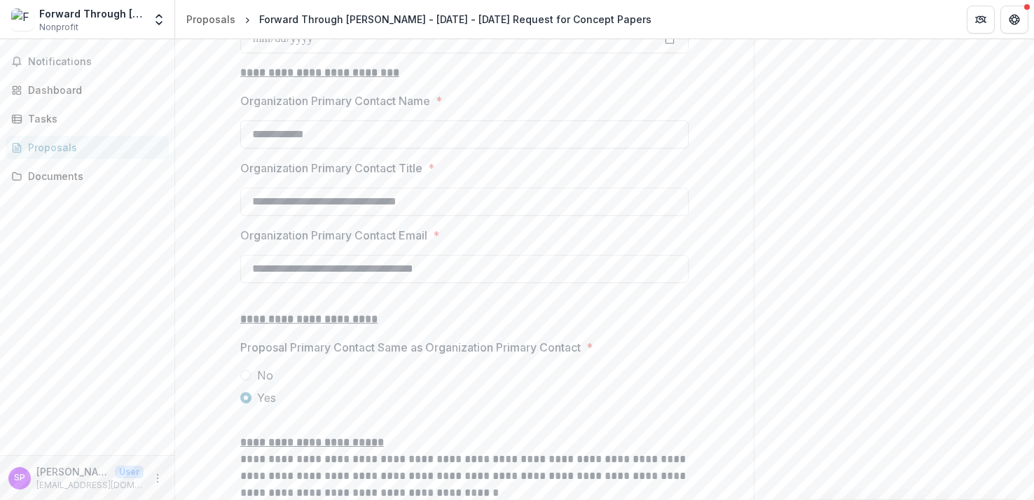
click at [270, 148] on input "**********" at bounding box center [464, 134] width 448 height 28
type input "**********"
click at [314, 216] on input "**********" at bounding box center [464, 202] width 448 height 28
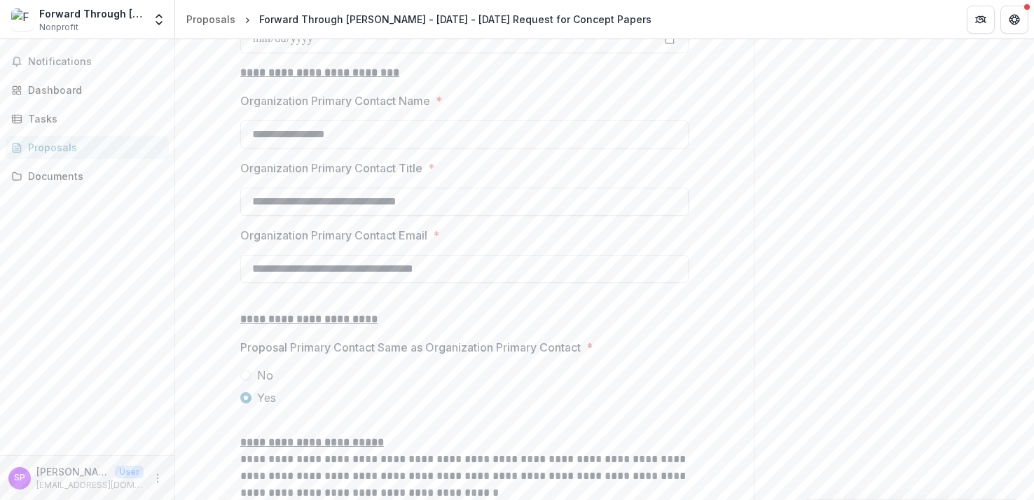
click at [314, 216] on input "**********" at bounding box center [464, 202] width 448 height 28
type input "**********"
drag, startPoint x: 321, startPoint y: 355, endPoint x: 239, endPoint y: 360, distance: 82.1
click at [240, 283] on input "**********" at bounding box center [464, 269] width 448 height 28
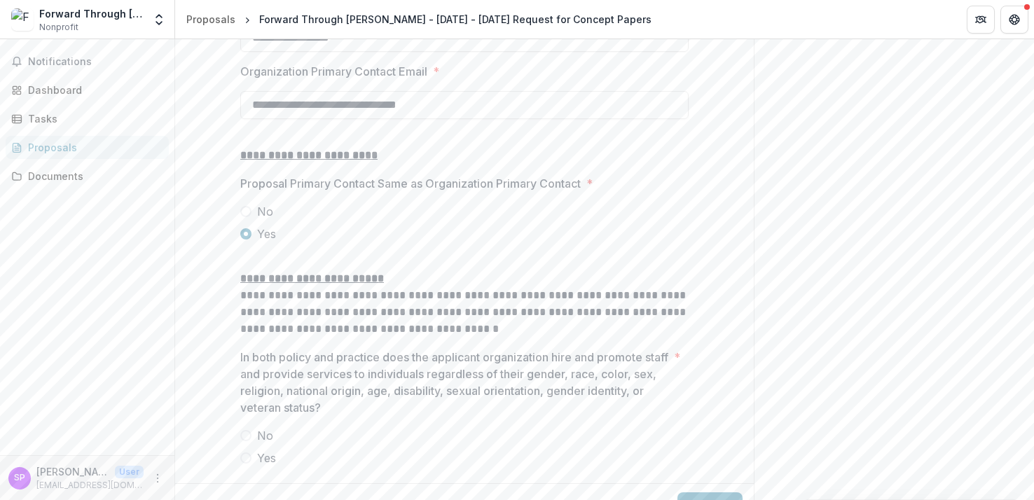
scroll to position [1647, 0]
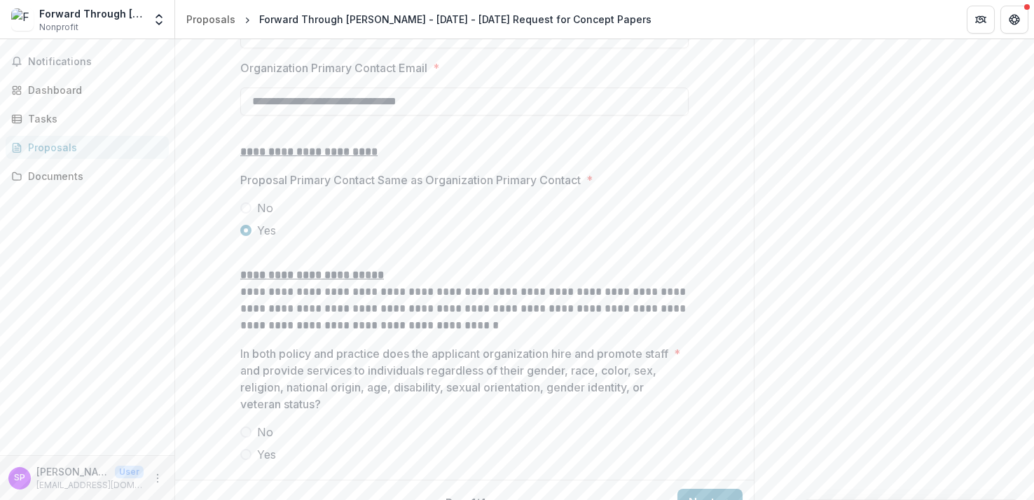
type input "**********"
click at [253, 239] on div "No Yes" at bounding box center [464, 219] width 448 height 39
click at [253, 216] on label "No" at bounding box center [464, 208] width 448 height 17
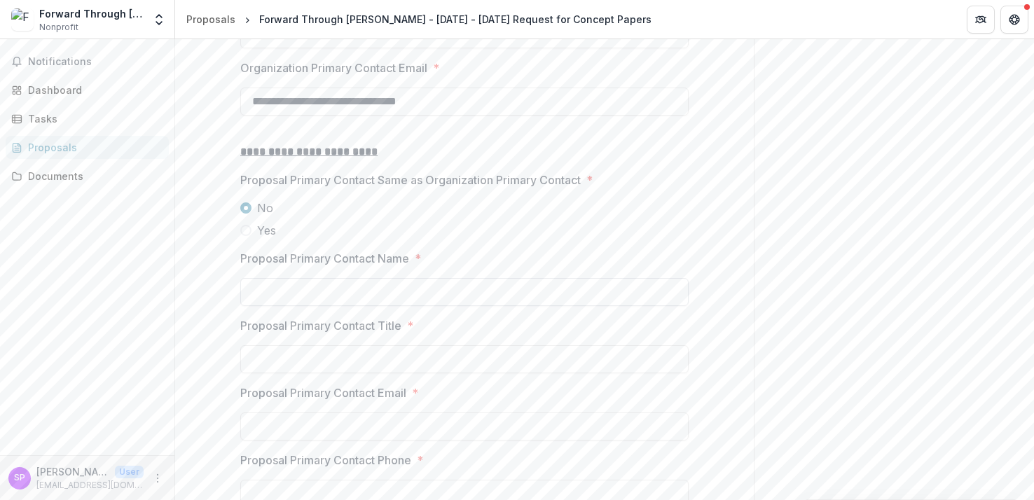
click at [305, 306] on input "Proposal Primary Contact Name *" at bounding box center [464, 292] width 448 height 28
type input "**********"
click at [302, 373] on input "Proposal Primary Contact Title *" at bounding box center [464, 359] width 448 height 28
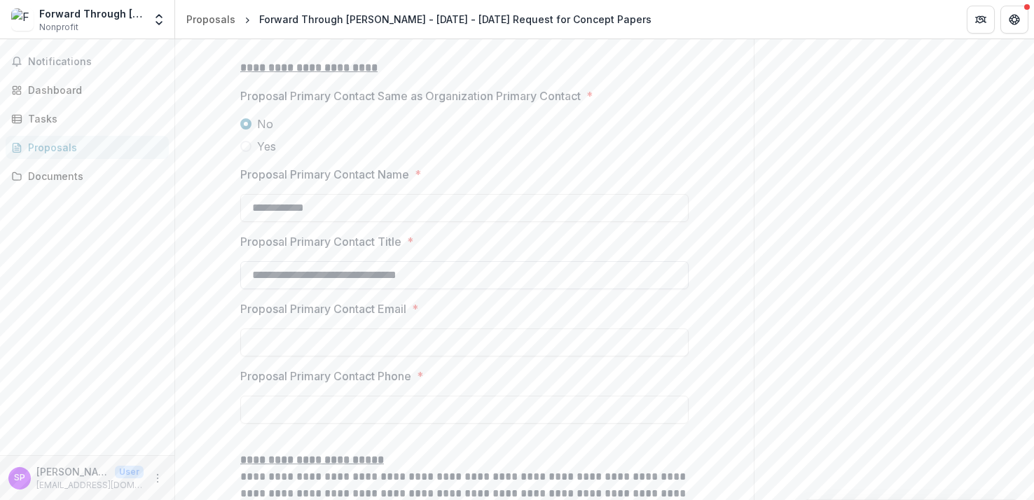
scroll to position [1809, 0]
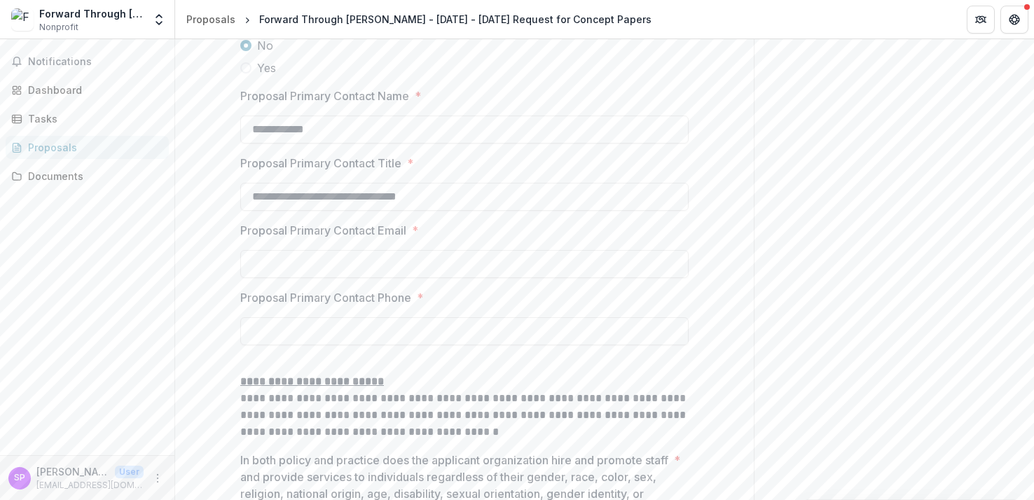
type input "**********"
click at [298, 278] on div "Proposal Primary Contact Email *" at bounding box center [464, 250] width 448 height 56
click at [298, 278] on input "Proposal Primary Contact Email *" at bounding box center [464, 264] width 448 height 28
type input "**********"
click at [278, 345] on input "Proposal Primary Contact Phone *" at bounding box center [464, 331] width 448 height 28
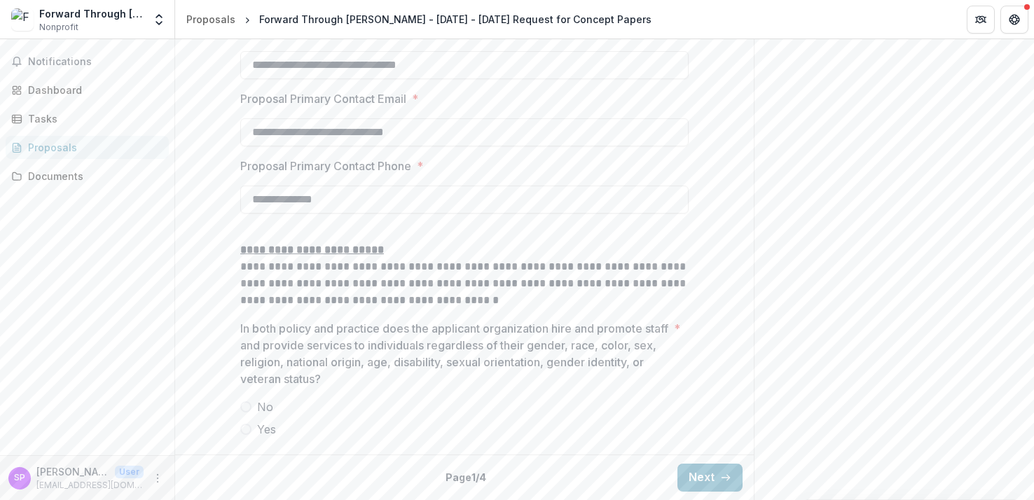
scroll to position [2031, 0]
click at [257, 425] on span "Yes" at bounding box center [266, 429] width 19 height 17
type input "**********"
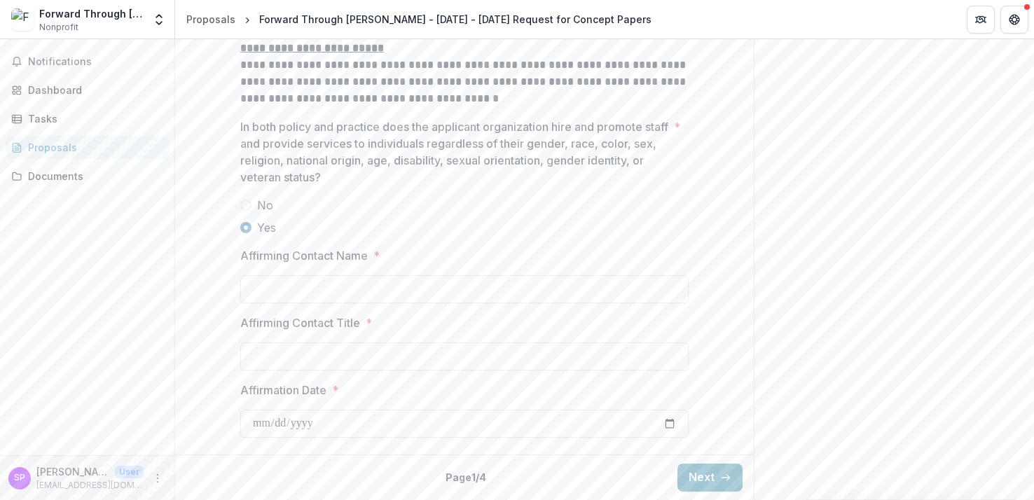
scroll to position [2232, 0]
click at [436, 294] on input "Affirming Contact Name *" at bounding box center [464, 289] width 448 height 28
type input "**********"
click at [399, 362] on input "Affirming Contact Title *" at bounding box center [464, 356] width 448 height 28
type input "*"
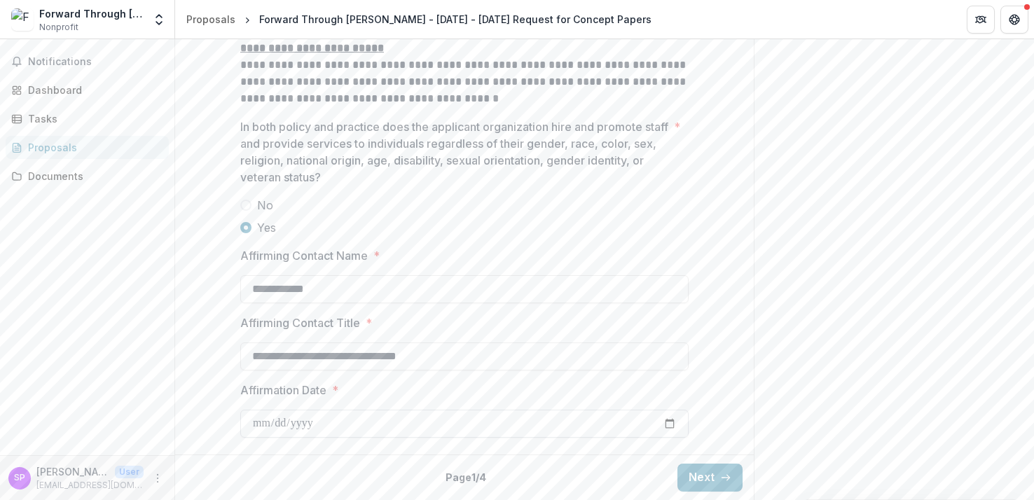
type input "**********"
click at [347, 426] on input "Affirmation Date *" at bounding box center [464, 424] width 448 height 28
click at [671, 424] on input "Affirmation Date *" at bounding box center [464, 424] width 448 height 28
type input "**********"
click at [687, 474] on button "Next" at bounding box center [709, 478] width 65 height 28
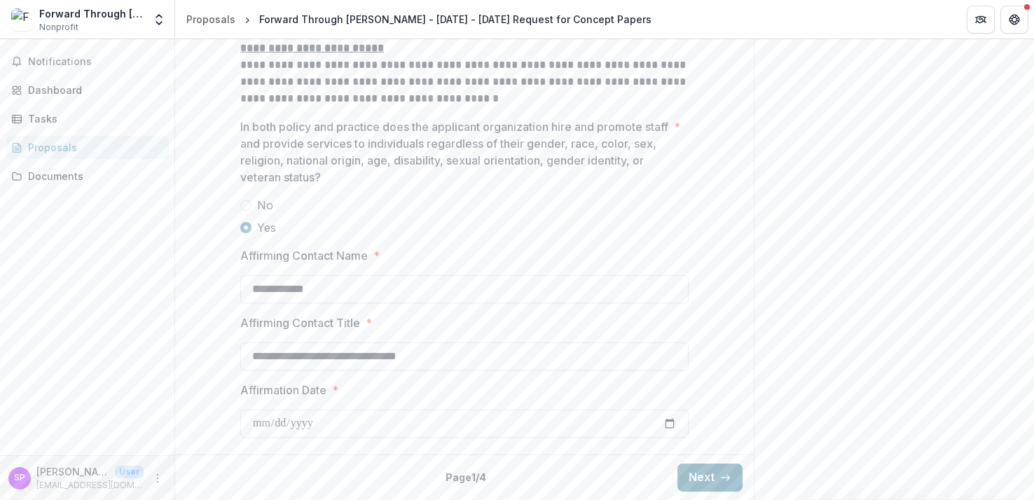
scroll to position [77, 0]
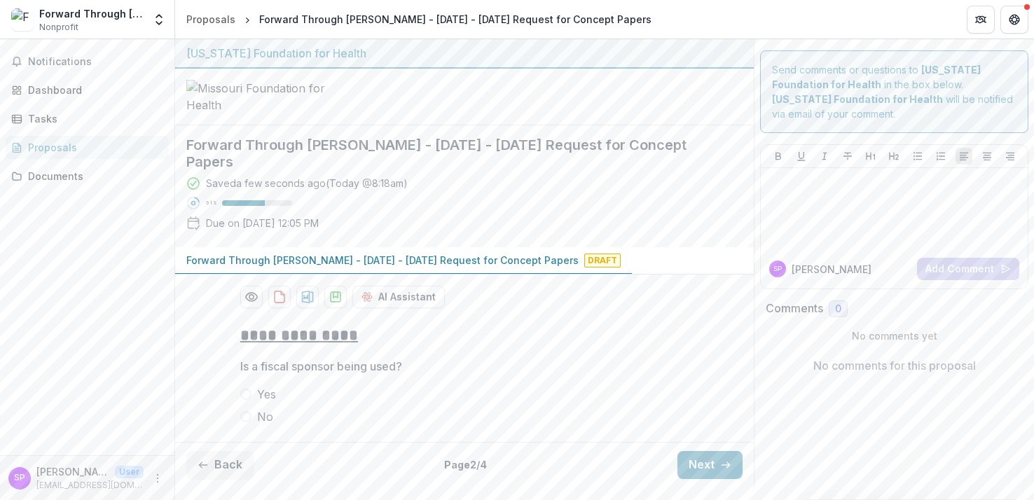
click at [257, 425] on span "No" at bounding box center [265, 416] width 16 height 17
click at [696, 479] on button "Next" at bounding box center [709, 465] width 65 height 28
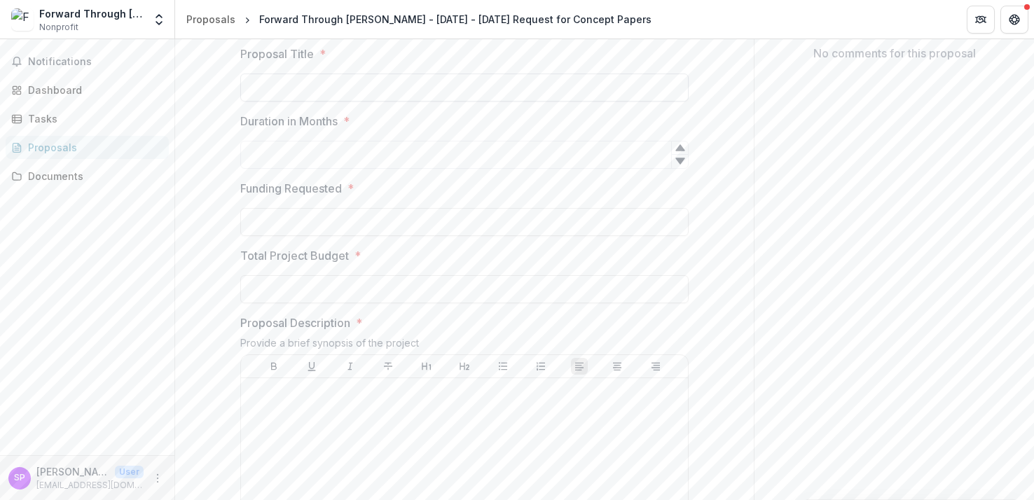
scroll to position [326, 0]
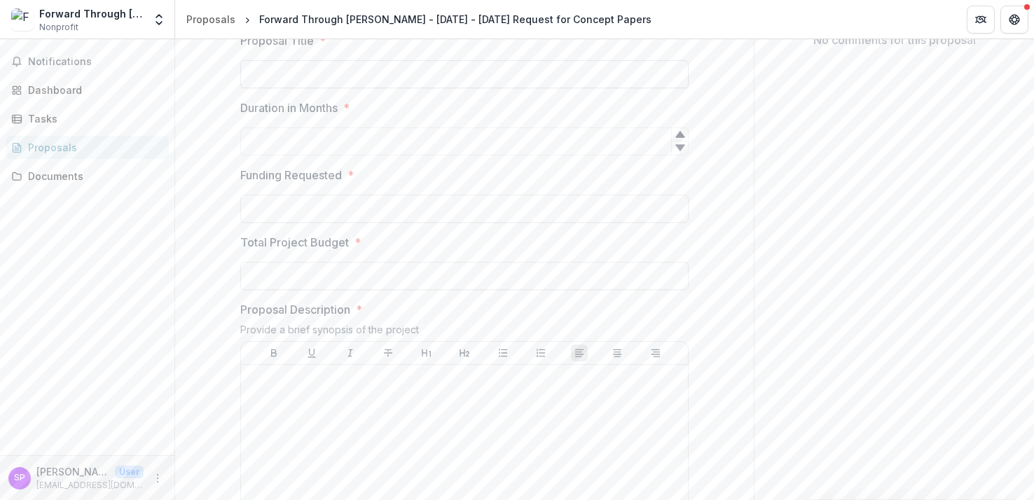
click at [473, 88] on input "Proposal Title *" at bounding box center [464, 74] width 448 height 28
type input "**********"
click at [398, 155] on input "Duration in Months *" at bounding box center [464, 141] width 448 height 28
type input "*"
type input "**"
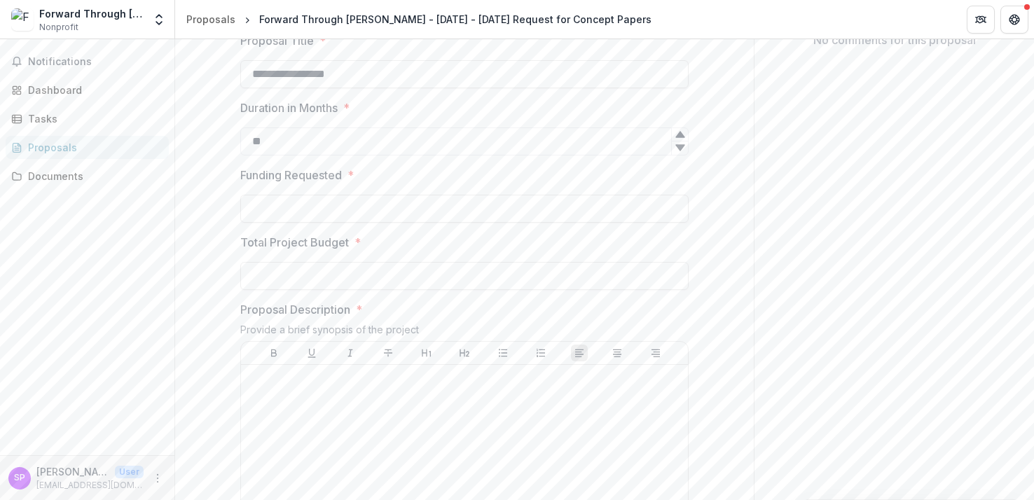
click at [355, 262] on div at bounding box center [464, 259] width 448 height 6
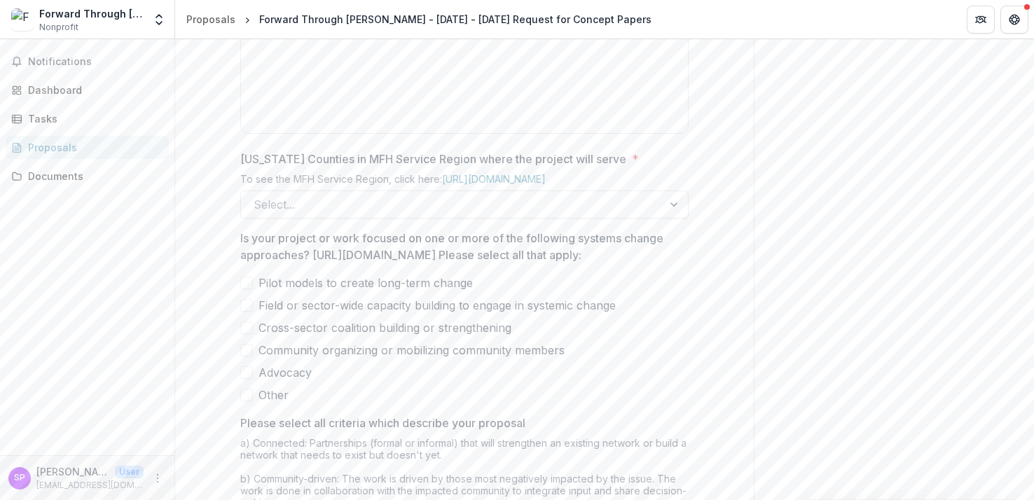
scroll to position [787, 0]
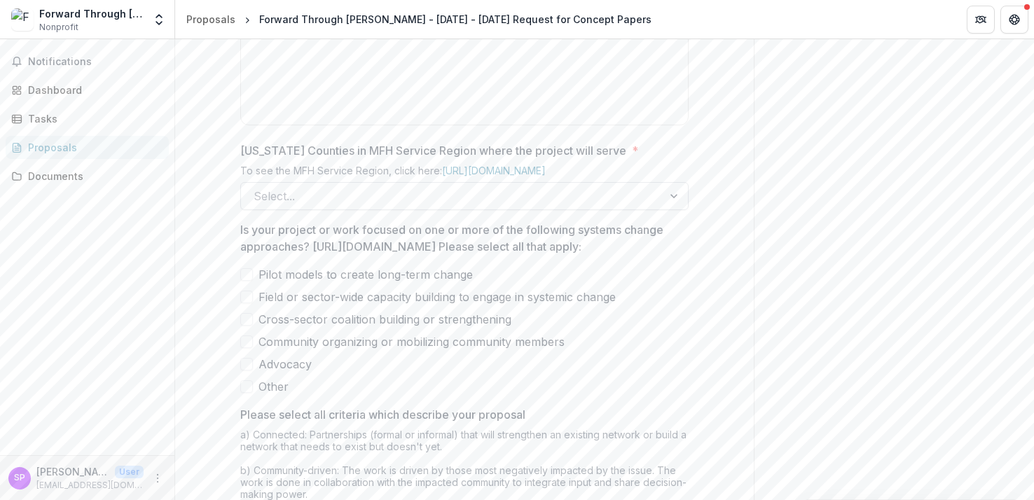
click at [340, 206] on div at bounding box center [451, 196] width 396 height 20
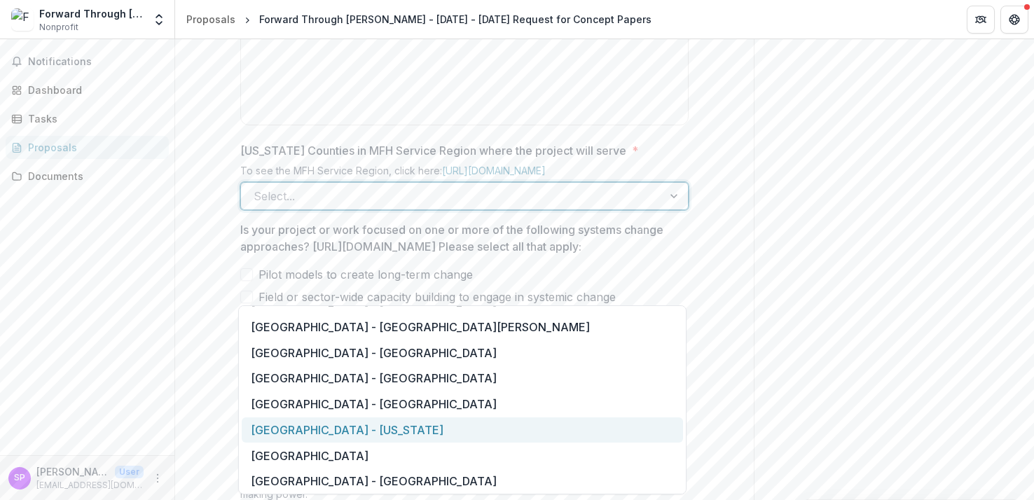
scroll to position [1104, 0]
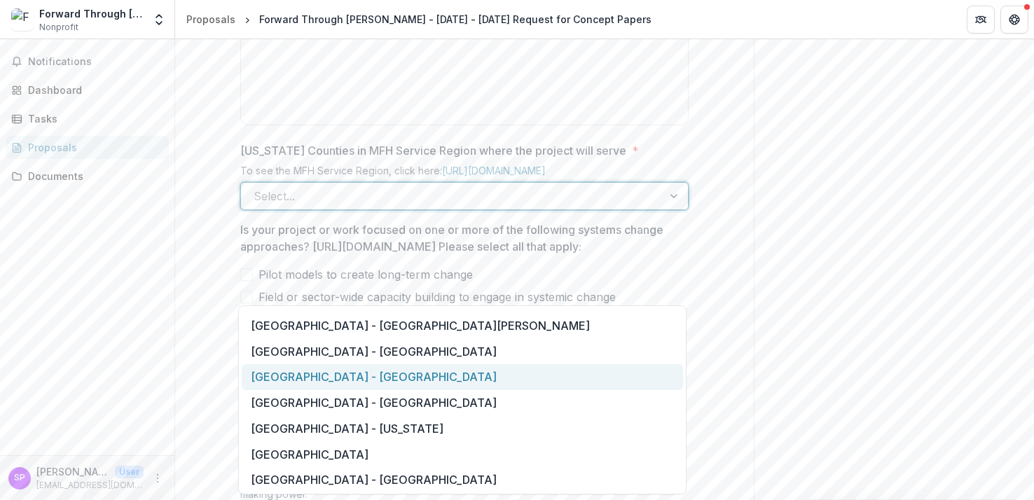
drag, startPoint x: 373, startPoint y: 356, endPoint x: 373, endPoint y: 378, distance: 21.7
click at [373, 378] on div "All Regions Central Region Central Region - Audrain Central Region - Boone Cent…" at bounding box center [462, 399] width 448 height 189
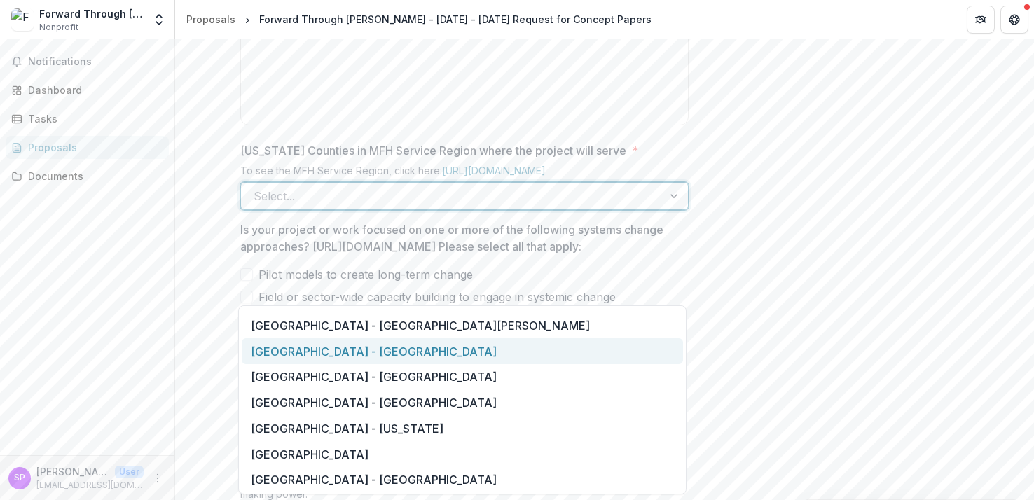
drag, startPoint x: 373, startPoint y: 352, endPoint x: 377, endPoint y: 363, distance: 12.0
click at [378, 363] on div "Saint Louis Metropolitan Region - St. Louis City" at bounding box center [462, 351] width 441 height 26
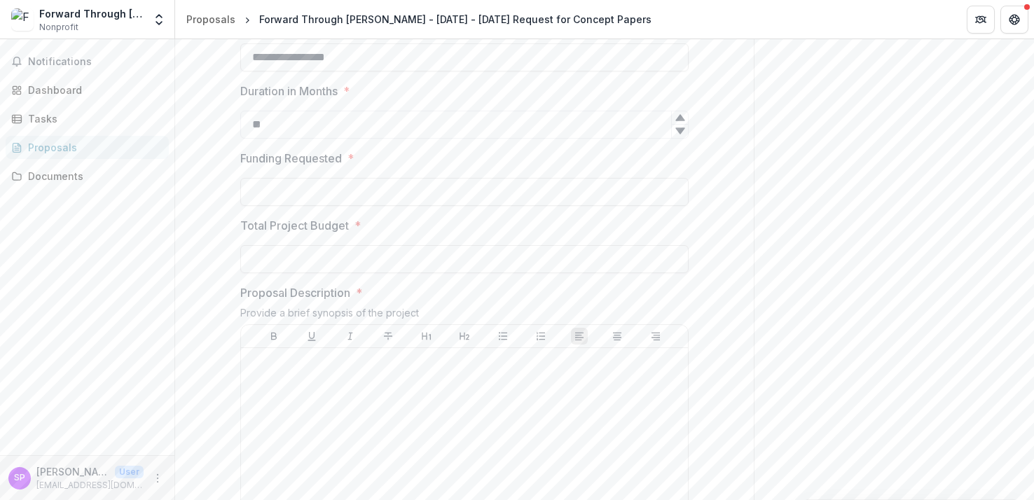
scroll to position [373, 0]
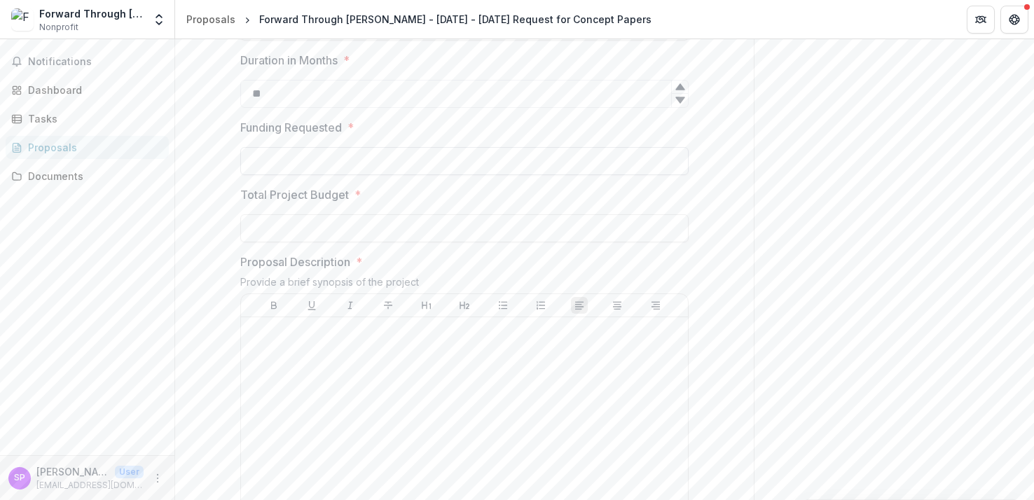
click at [347, 175] on input "Funding Requested *" at bounding box center [464, 161] width 448 height 28
paste input "********"
type input "********"
click at [363, 242] on input "Total Project Budget *" at bounding box center [464, 228] width 448 height 28
paste input "********"
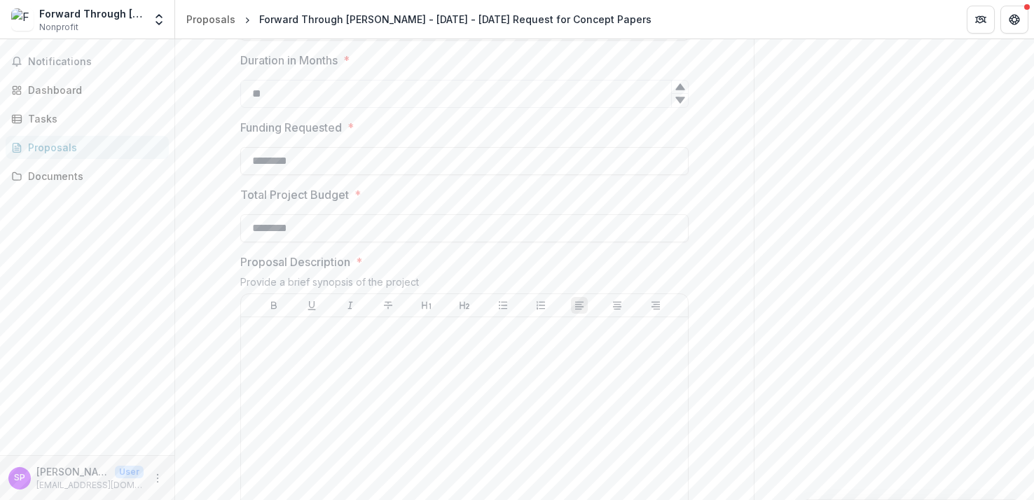
type input "********"
click at [359, 485] on div at bounding box center [464, 428] width 436 height 210
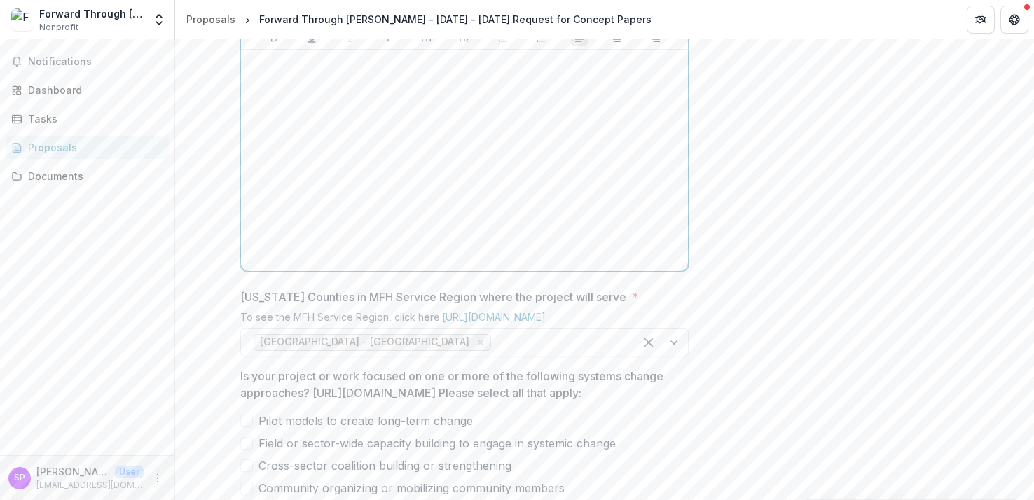
scroll to position [667, 0]
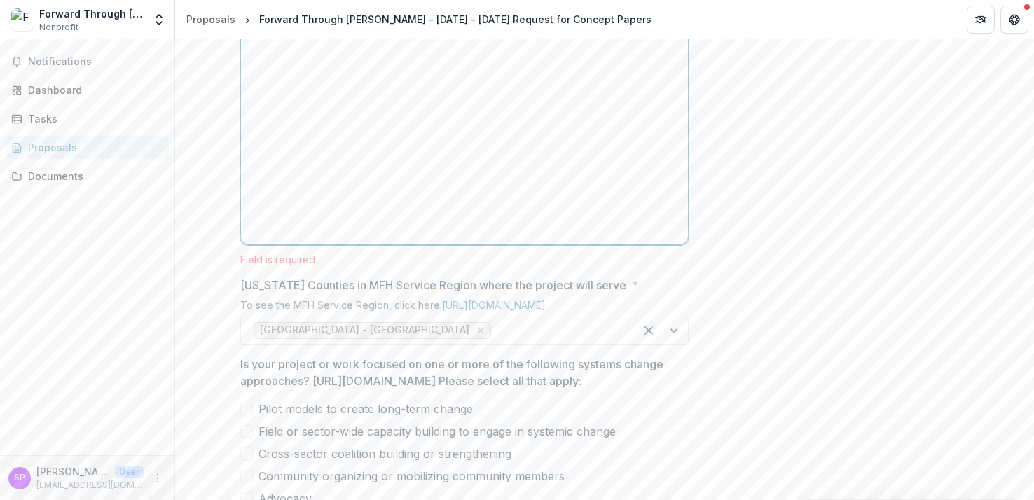
click at [407, 157] on div at bounding box center [464, 134] width 436 height 210
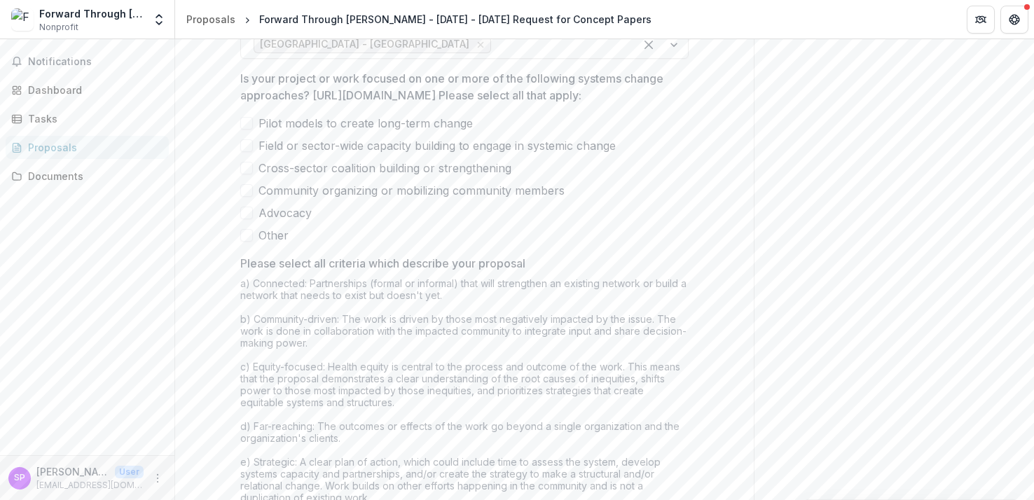
scroll to position [960, 0]
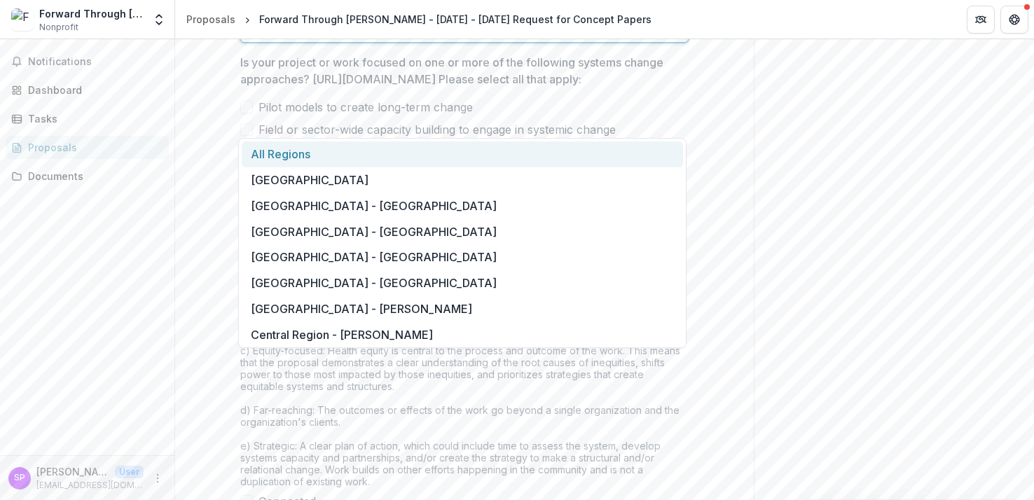
click at [668, 42] on div at bounding box center [660, 28] width 53 height 27
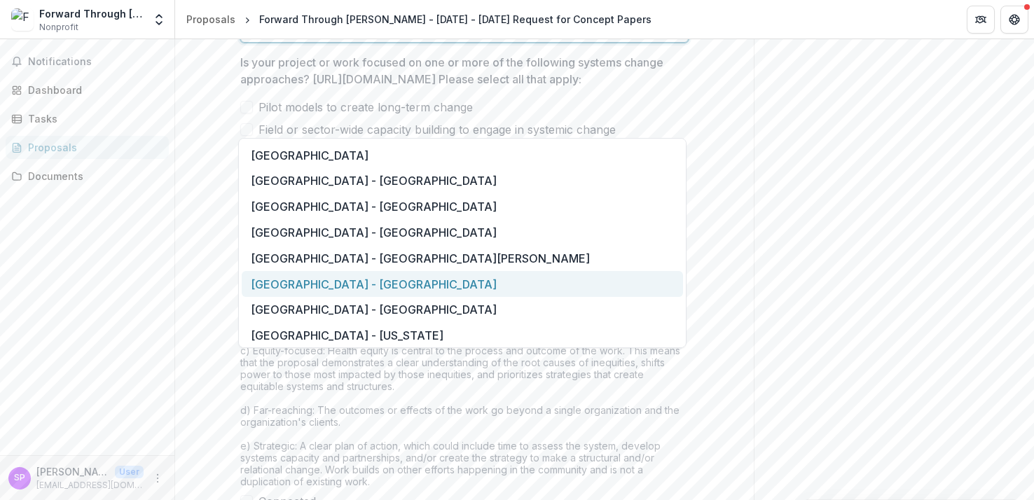
scroll to position [1001, 0]
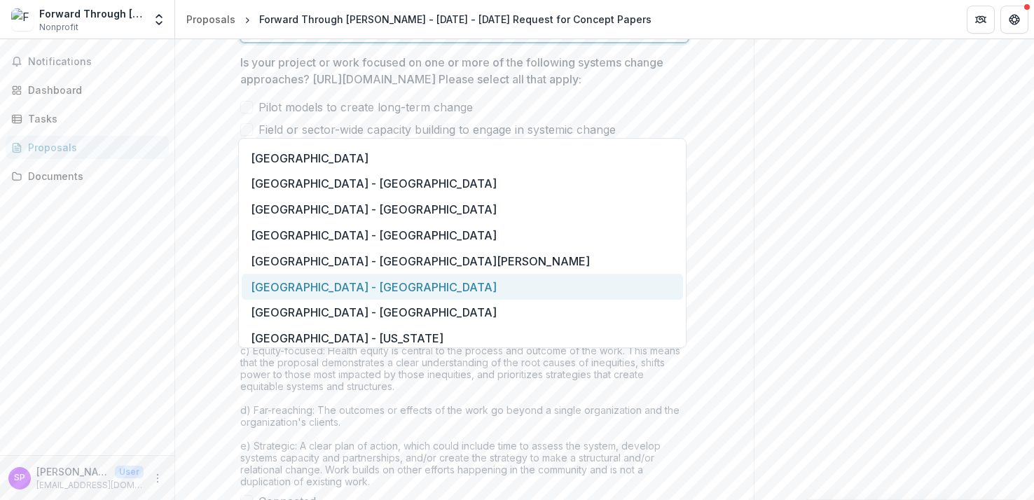
click at [416, 282] on div "Saint Louis Metropolitan Region - St. Louis County" at bounding box center [462, 287] width 441 height 26
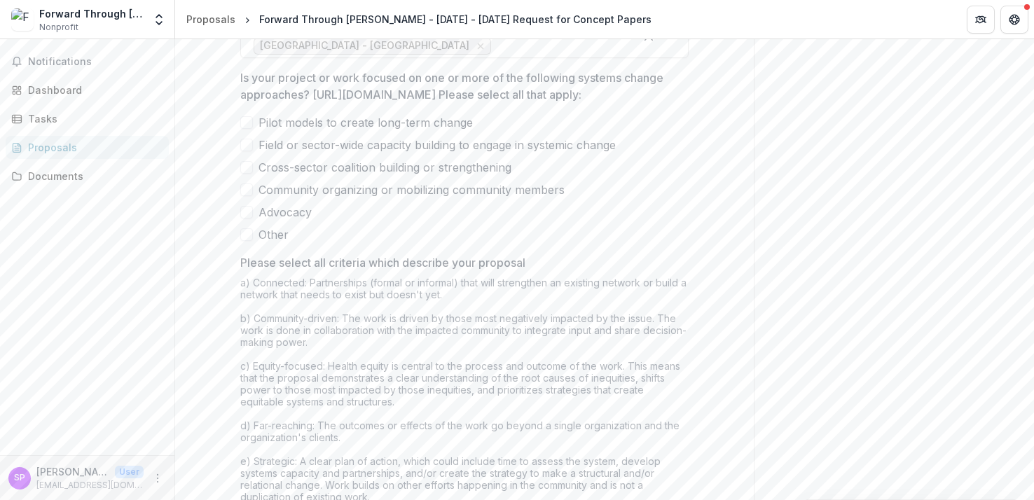
click at [642, 176] on label "Cross-sector coalition building or strengthening" at bounding box center [464, 167] width 448 height 17
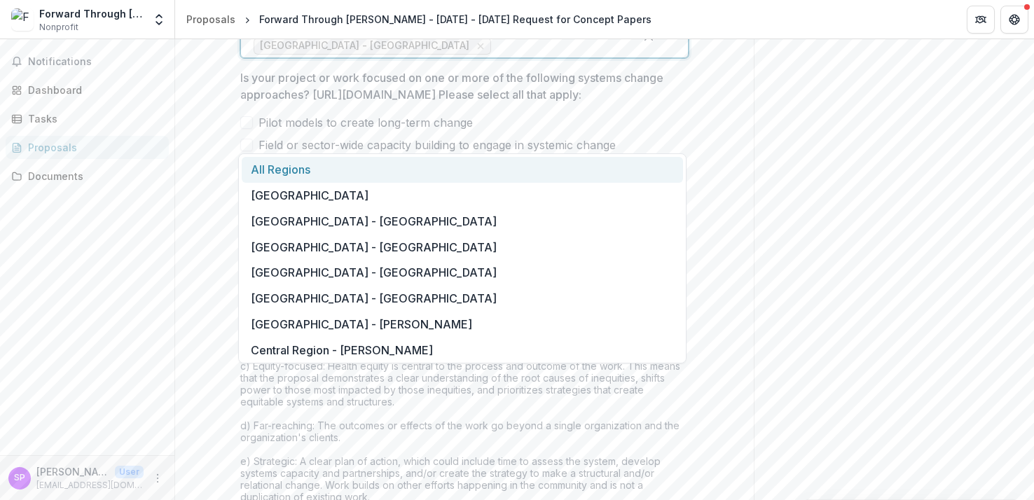
click at [666, 57] on div at bounding box center [660, 36] width 53 height 42
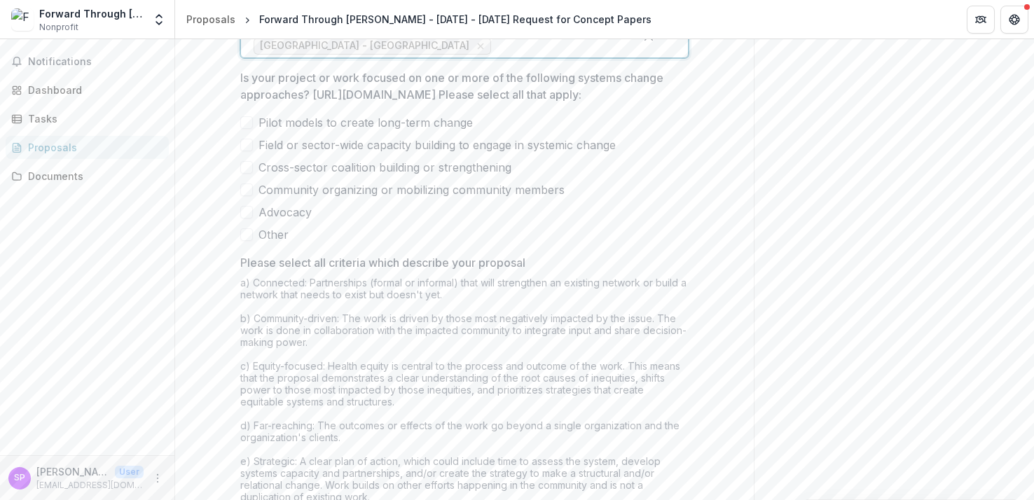
click at [674, 57] on div at bounding box center [660, 36] width 53 height 42
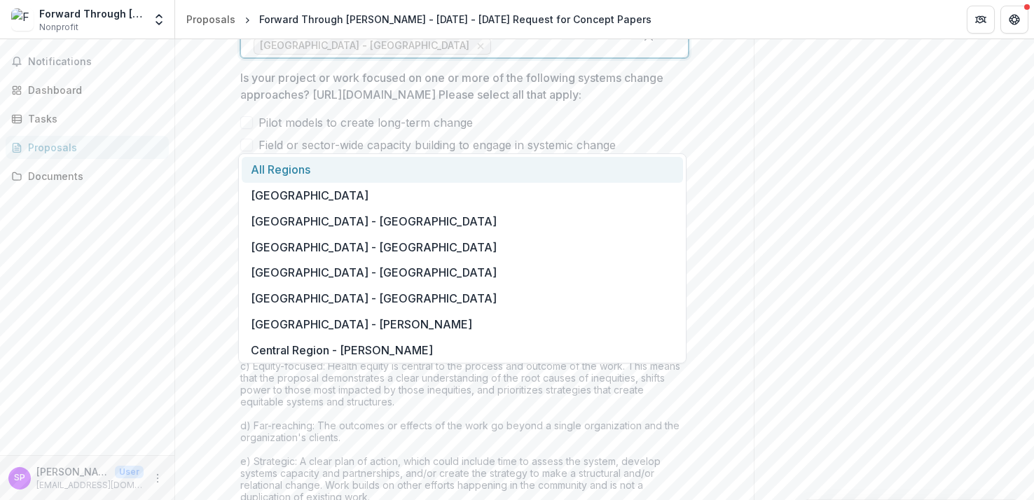
click at [673, 57] on div at bounding box center [660, 36] width 53 height 42
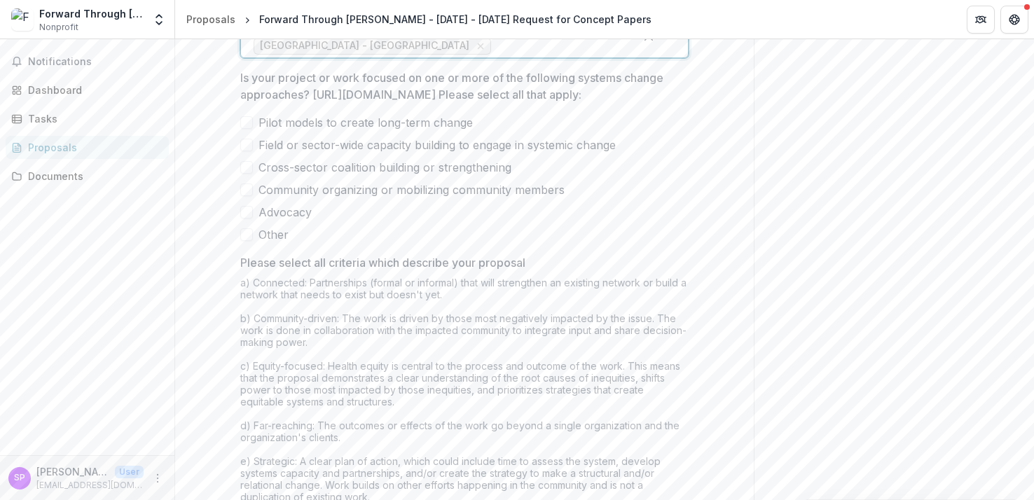
click at [673, 57] on div at bounding box center [660, 36] width 53 height 42
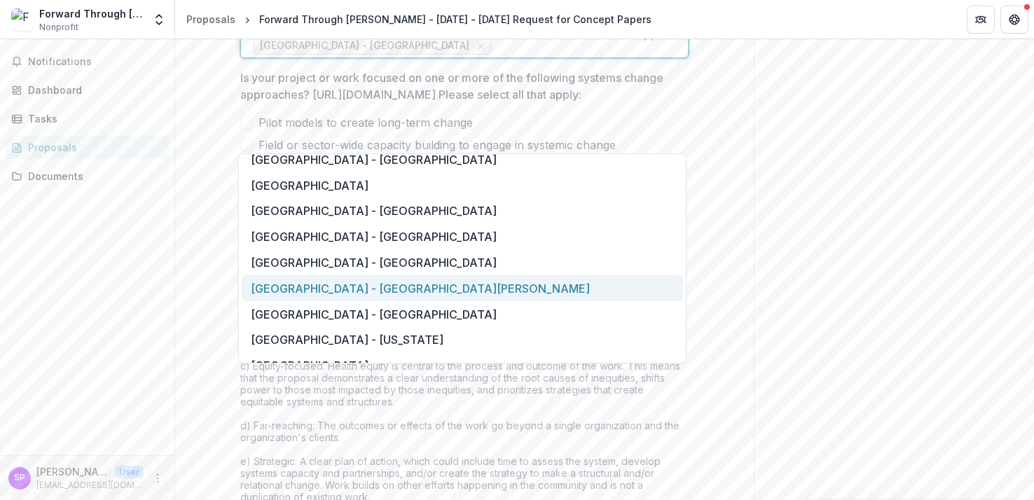
scroll to position [987, 0]
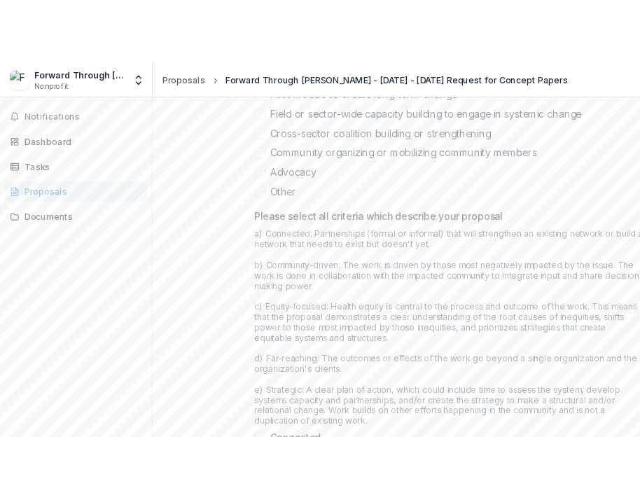
scroll to position [1092, 0]
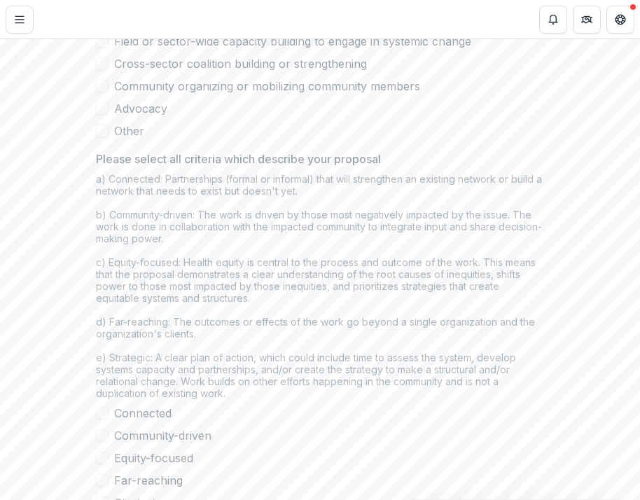
click at [166, 50] on span "Field or sector-wide capacity building to engage in systemic change" at bounding box center [292, 41] width 357 height 17
click at [140, 50] on span "Field or sector-wide capacity building to engage in systemic change" at bounding box center [292, 41] width 357 height 17
click at [179, 50] on span "Field or sector-wide capacity building to engage in systemic change" at bounding box center [292, 41] width 357 height 17
click at [181, 72] on span "Cross-sector coalition building or strengthening" at bounding box center [240, 63] width 253 height 17
drag, startPoint x: 169, startPoint y: 99, endPoint x: 522, endPoint y: 100, distance: 352.2
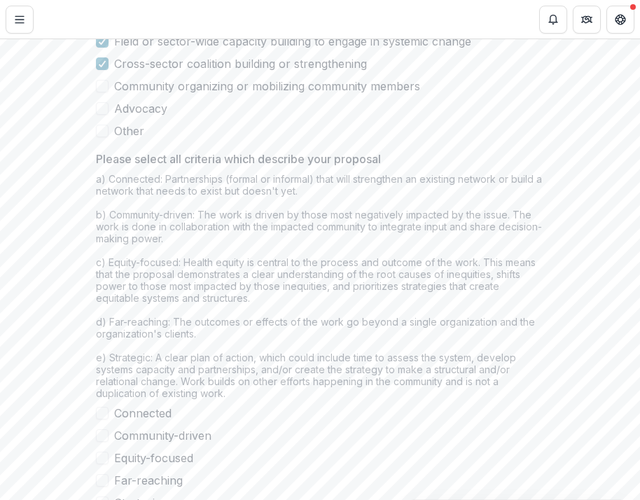
copy p "ttps://mffh.org/wp-content/uploads/2025/06/HEF-Glossary-.pdf"
drag, startPoint x: 165, startPoint y: 100, endPoint x: 519, endPoint y: 97, distance: 353.6
copy p "https://mffh.org/wp-content/uploads/2025/06/HEF-Glossary-.pdf"
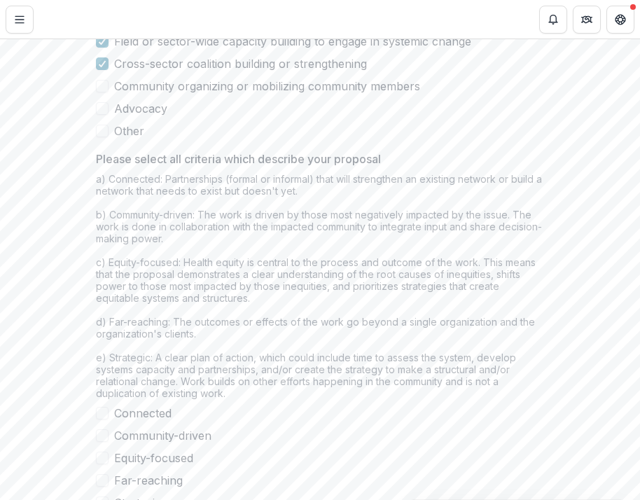
click at [131, 139] on span "Other" at bounding box center [129, 131] width 30 height 17
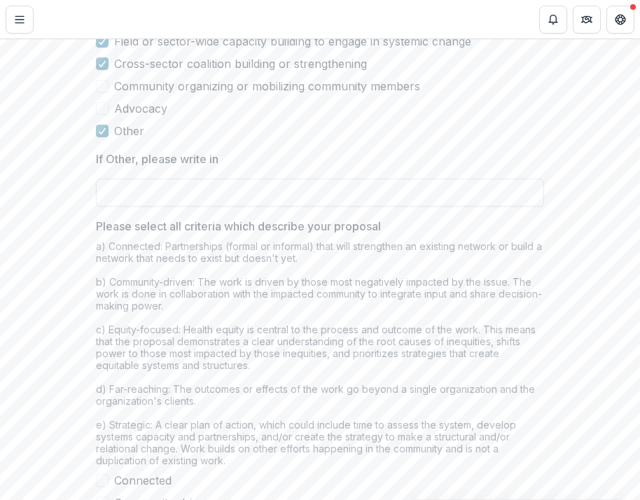
click at [238, 207] on input "If Other, please write in" at bounding box center [320, 193] width 448 height 28
drag, startPoint x: 294, startPoint y: 317, endPoint x: 102, endPoint y: 314, distance: 192.6
click at [100, 207] on input "**********" at bounding box center [320, 193] width 448 height 28
click at [302, 207] on input "**********" at bounding box center [320, 193] width 448 height 28
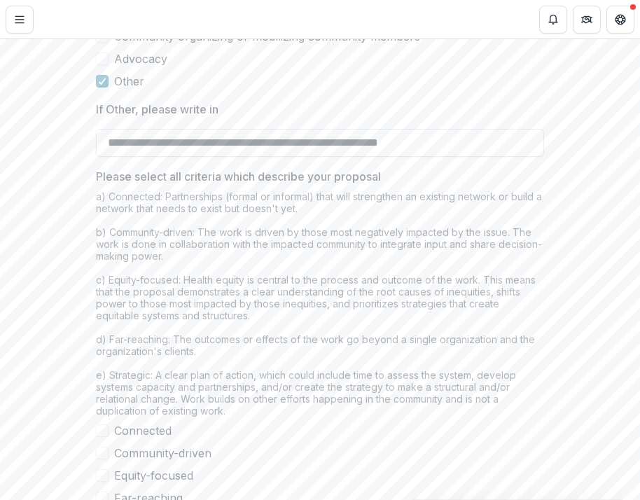
scroll to position [1208, 0]
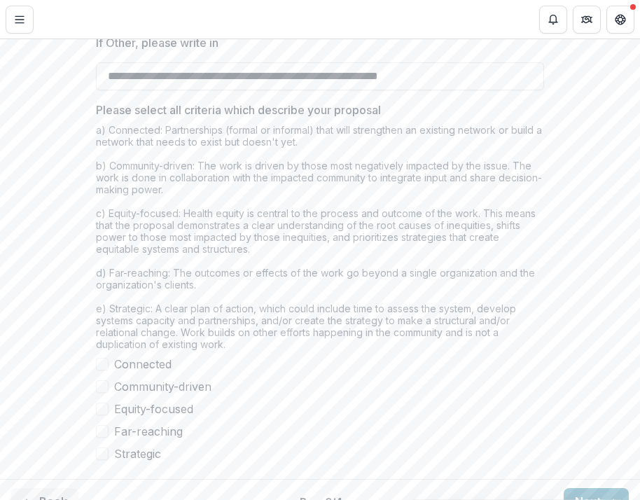
type input "**********"
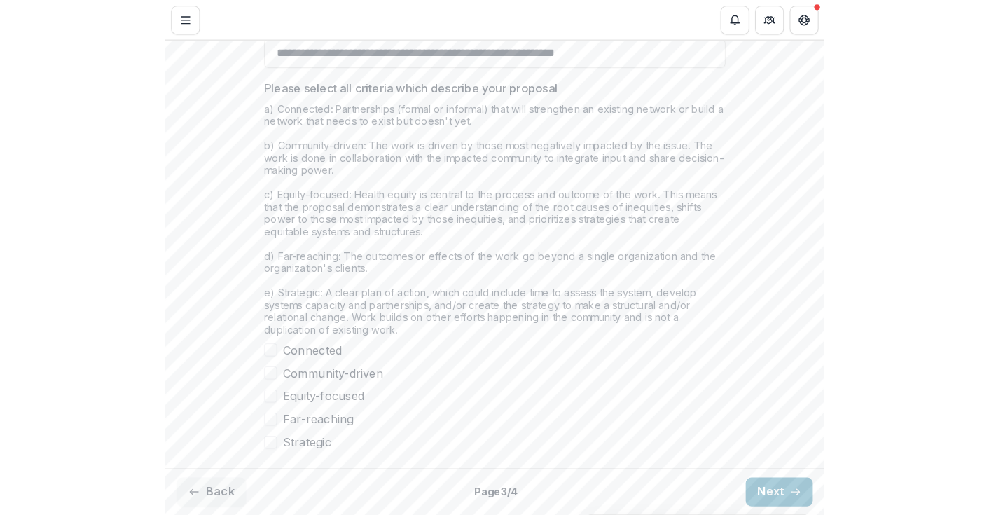
scroll to position [1356, 0]
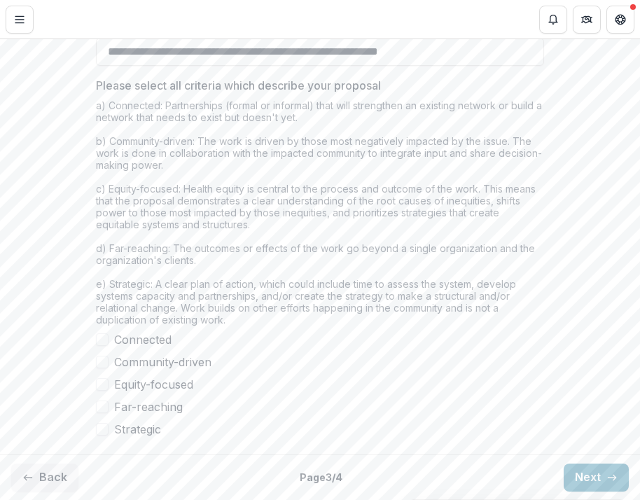
click at [165, 336] on span "Connected" at bounding box center [142, 339] width 57 height 17
click at [165, 362] on span "Community-driven" at bounding box center [162, 362] width 97 height 17
click at [165, 391] on span "Equity-focused" at bounding box center [153, 384] width 79 height 17
click at [164, 409] on span "Far-reaching" at bounding box center [148, 406] width 69 height 17
click at [148, 428] on span "Strategic" at bounding box center [137, 429] width 47 height 17
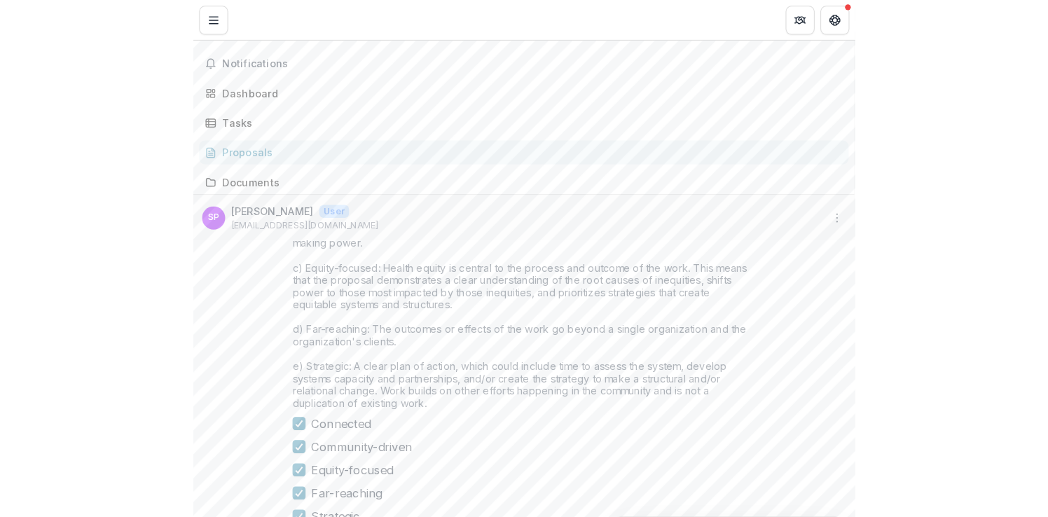
scroll to position [1294, 0]
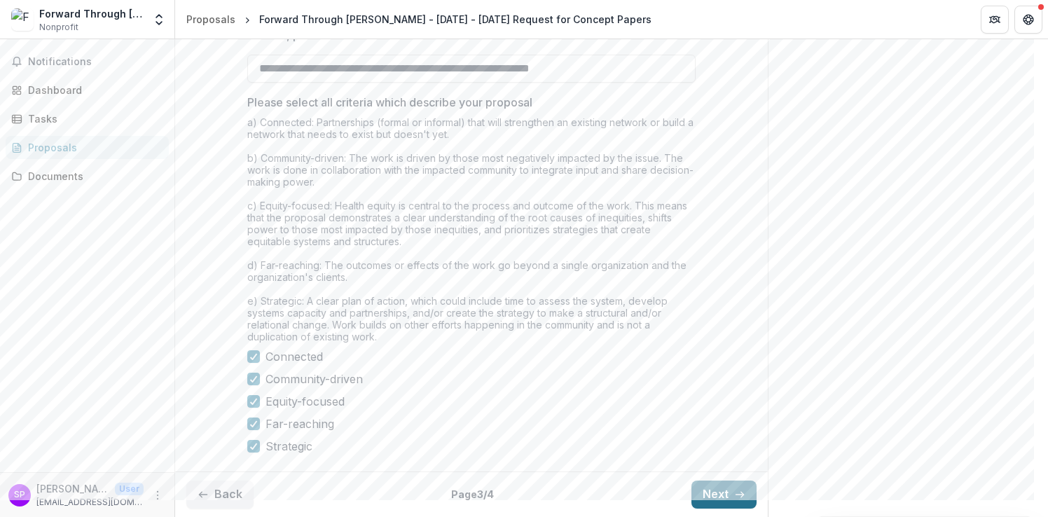
click at [714, 495] on button "Next" at bounding box center [723, 494] width 65 height 28
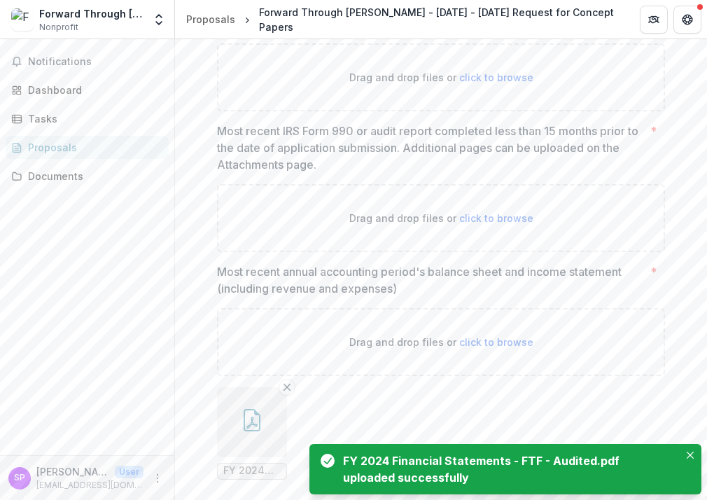
scroll to position [900, 0]
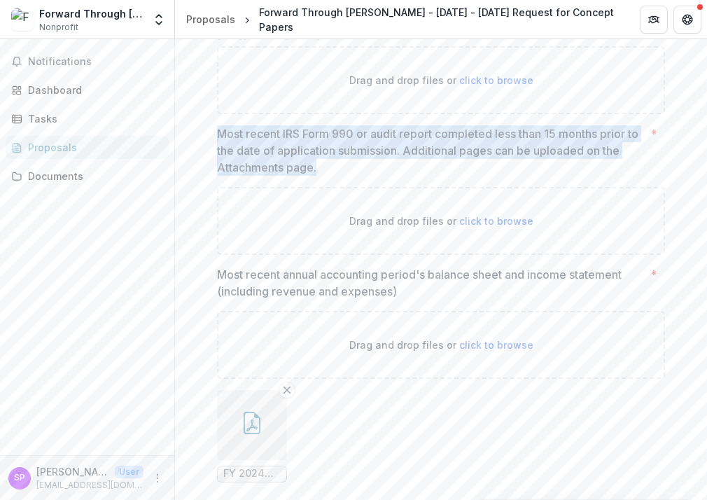
drag, startPoint x: 215, startPoint y: 235, endPoint x: 316, endPoint y: 268, distance: 106.3
click at [316, 176] on p "Most recent IRS Form 990 or audit report completed less than 15 months prior to…" at bounding box center [431, 150] width 428 height 50
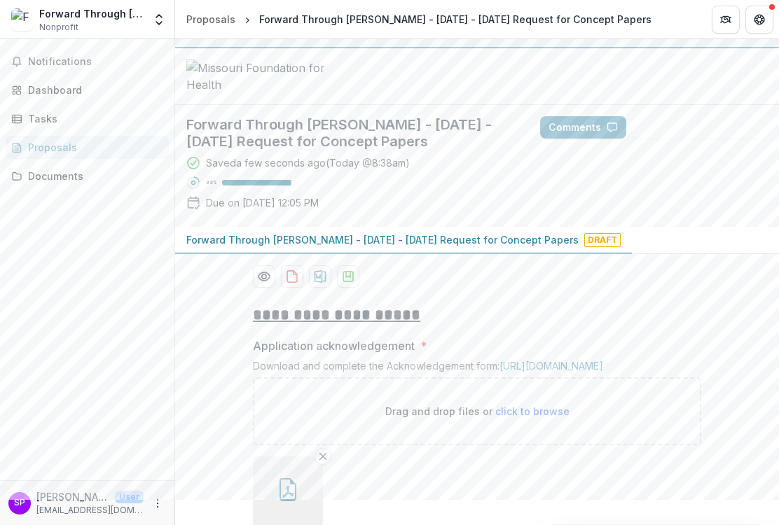
scroll to position [0, 0]
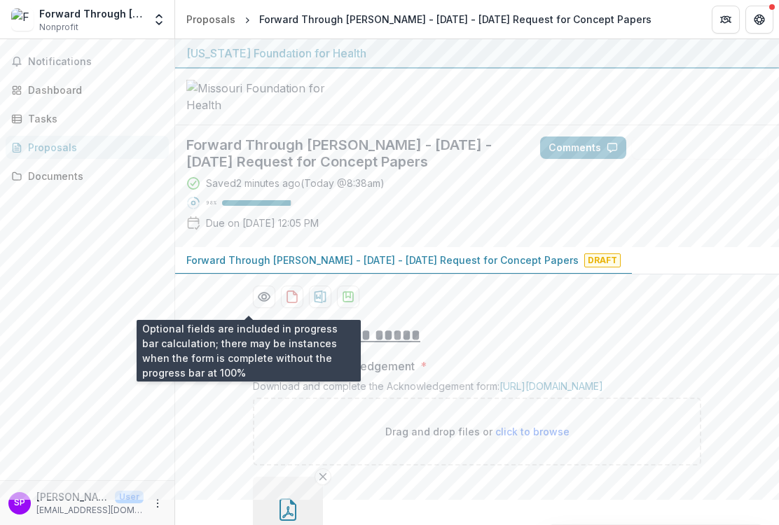
click at [252, 206] on div at bounding box center [256, 203] width 69 height 6
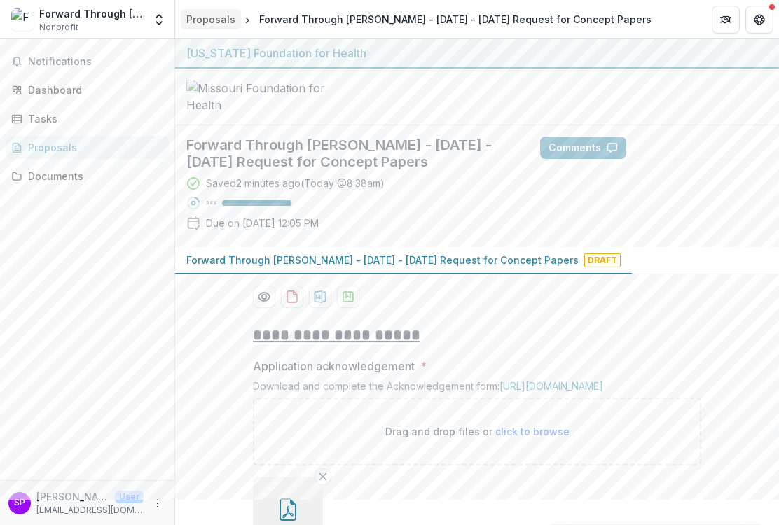
click at [225, 14] on div "Proposals" at bounding box center [210, 19] width 49 height 15
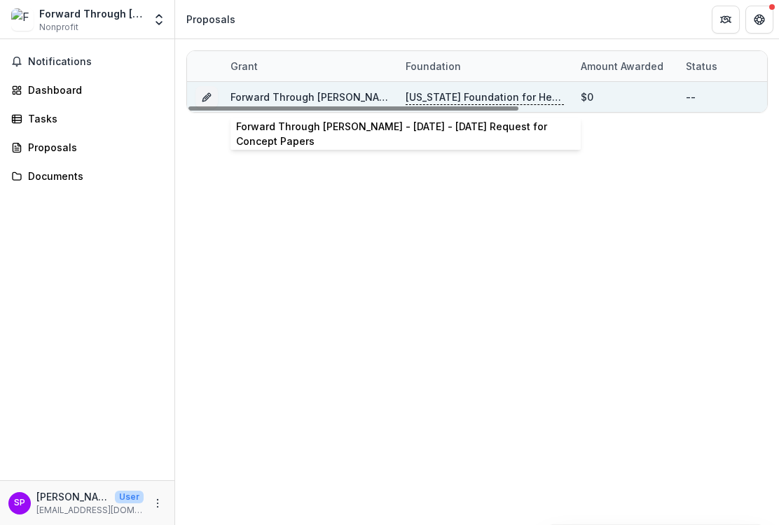
click at [337, 94] on link "Forward Through Ferguson - 2025 - 2025 Request for Concept Papers" at bounding box center [426, 97] width 392 height 12
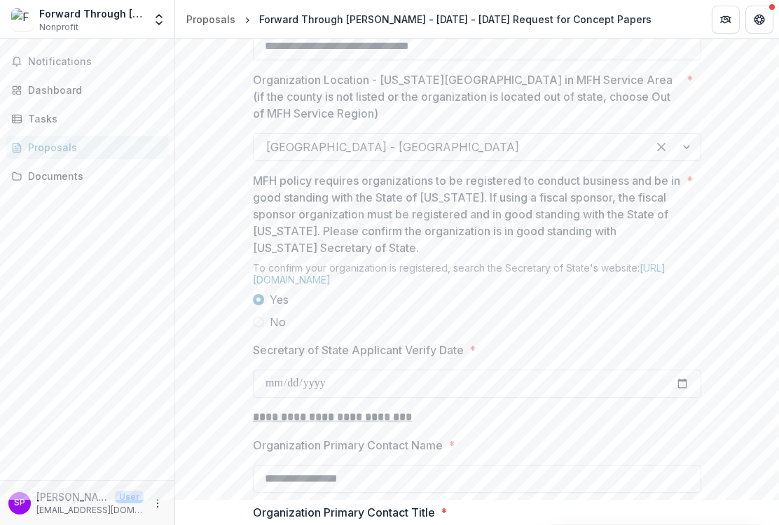
scroll to position [1117, 0]
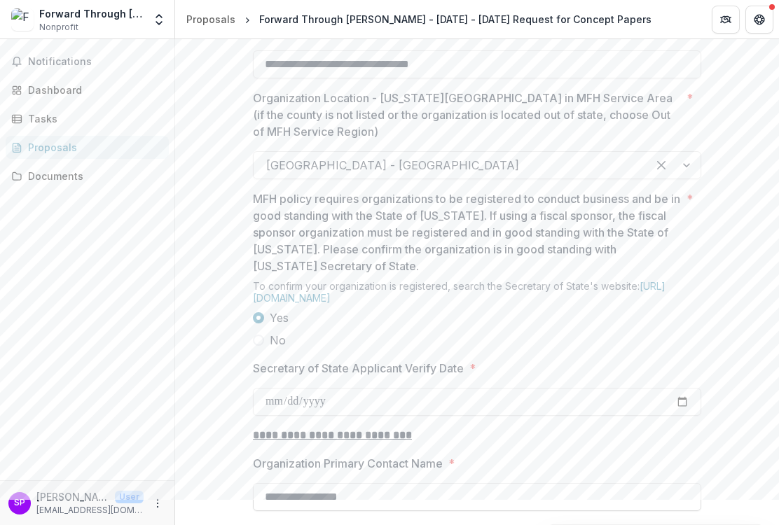
click at [685, 179] on div at bounding box center [673, 165] width 53 height 27
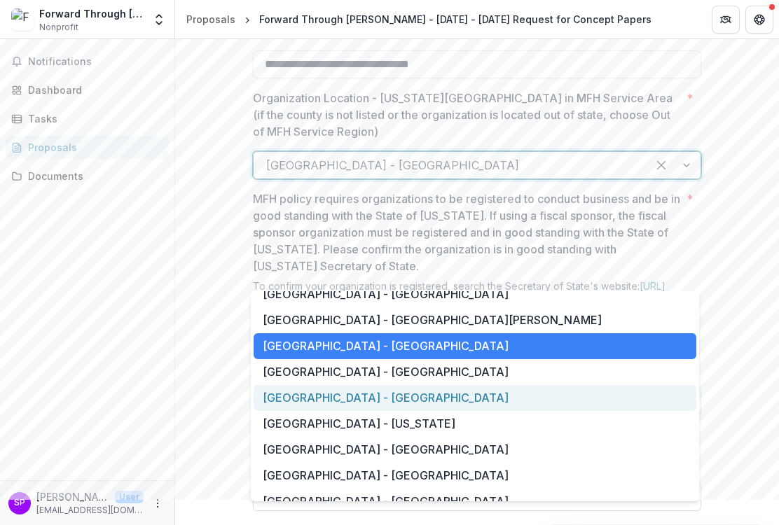
scroll to position [1043, 0]
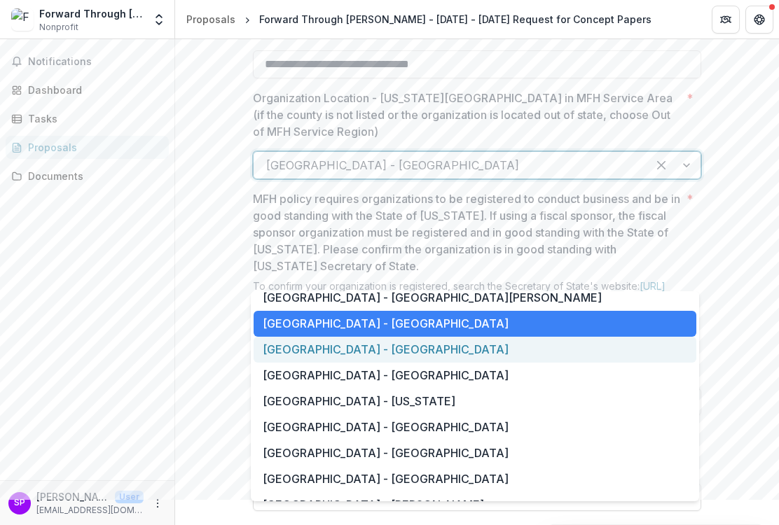
click at [488, 345] on div "Saint Louis Metropolitan Region - St. Louis County" at bounding box center [474, 350] width 443 height 26
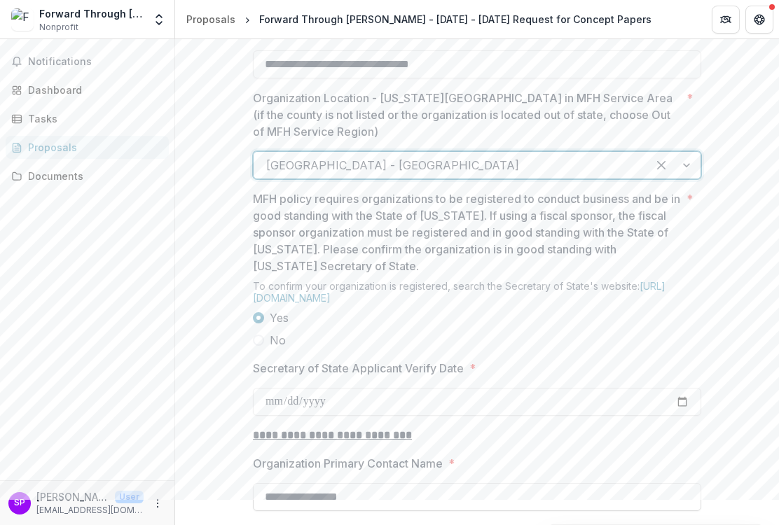
click at [647, 179] on div at bounding box center [673, 165] width 53 height 27
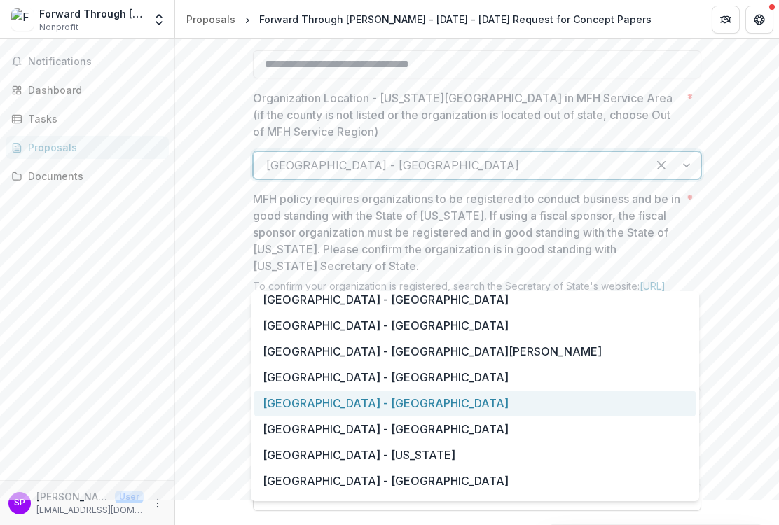
scroll to position [1006, 0]
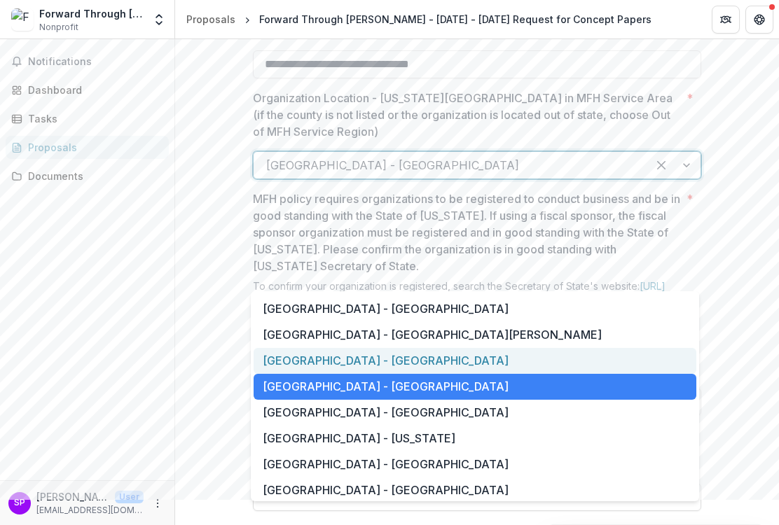
click at [524, 359] on div "Saint Louis Metropolitan Region - St. Louis City" at bounding box center [474, 361] width 443 height 26
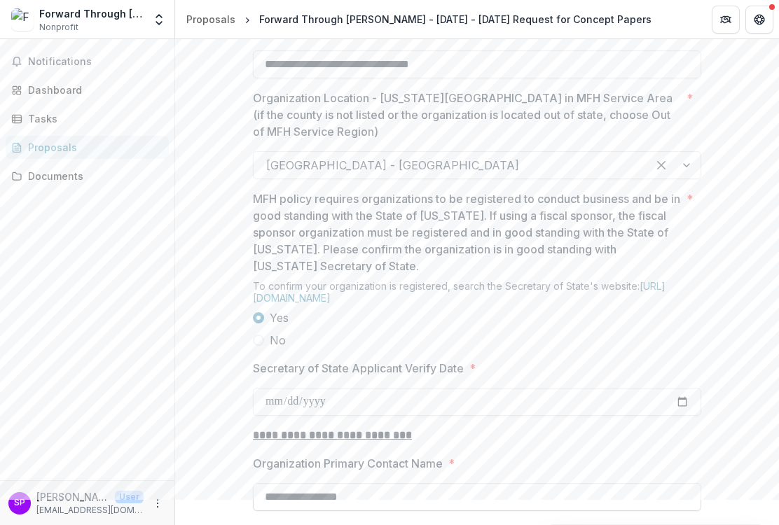
click at [713, 297] on div "**********" at bounding box center [477, 336] width 604 height 2278
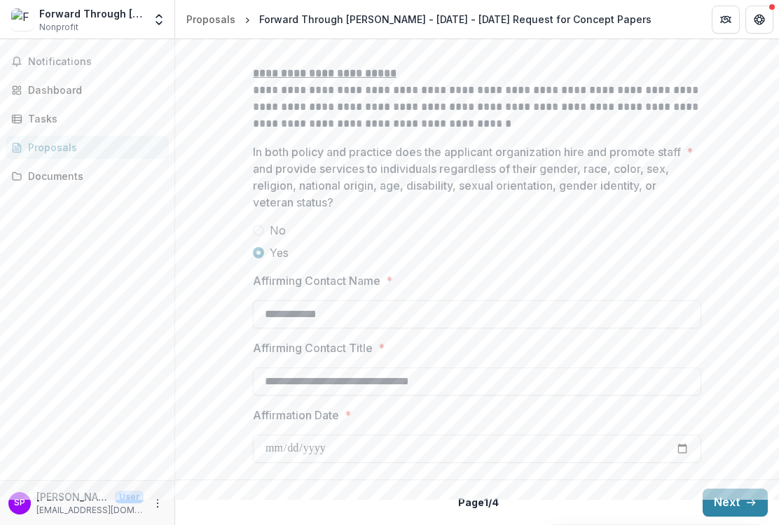
scroll to position [2224, 0]
click at [740, 499] on button "Next" at bounding box center [734, 503] width 65 height 28
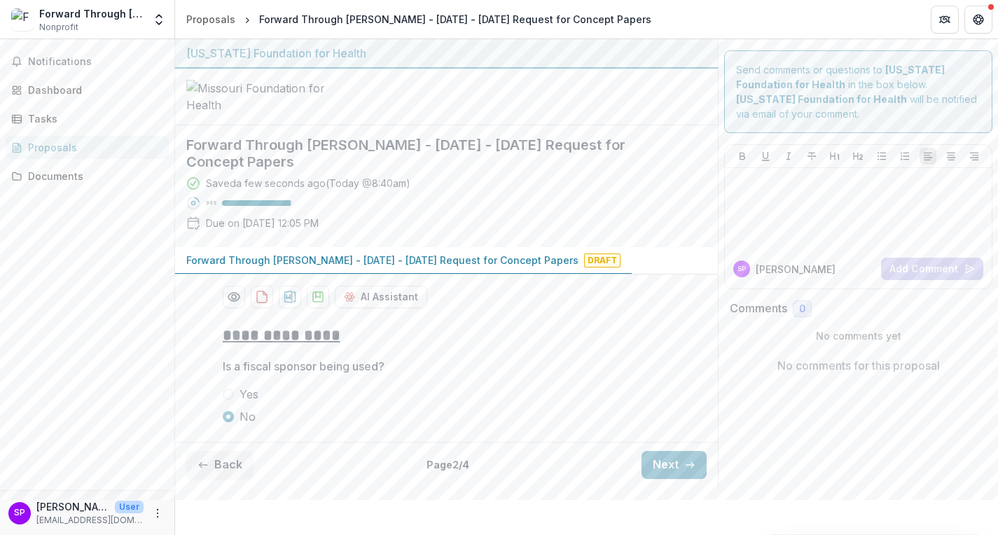
scroll to position [42, 0]
click at [684, 471] on icon "button" at bounding box center [689, 464] width 11 height 11
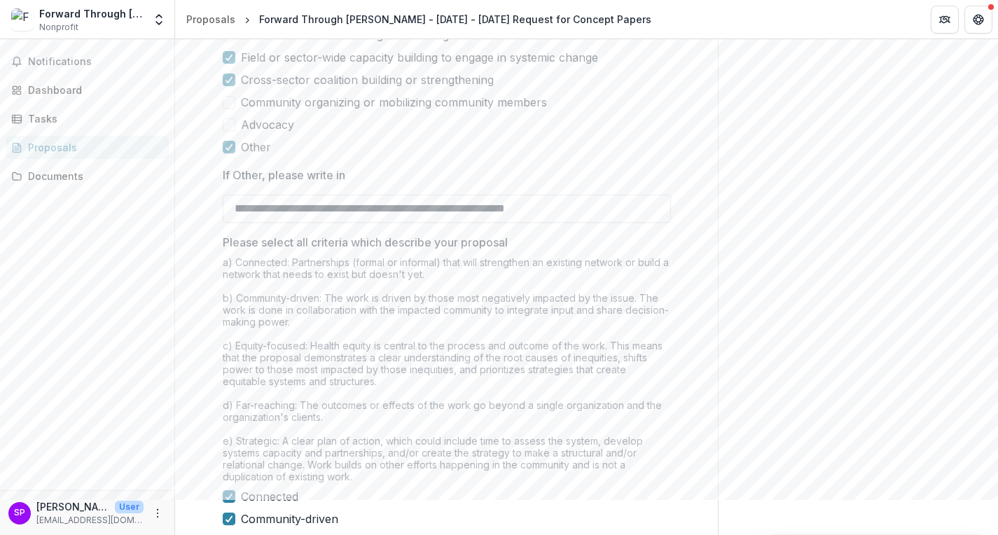
scroll to position [1276, 0]
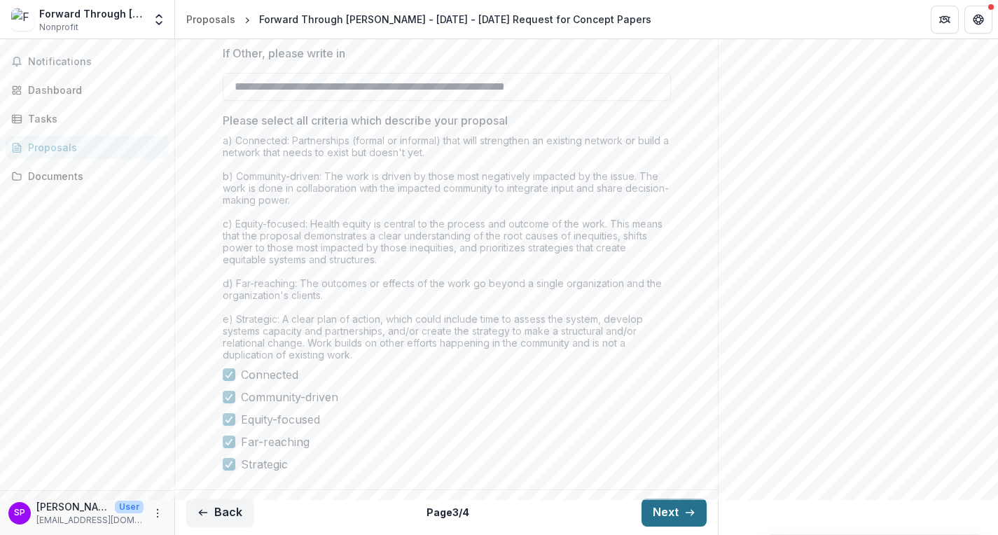
click at [684, 499] on icon "button" at bounding box center [689, 512] width 11 height 11
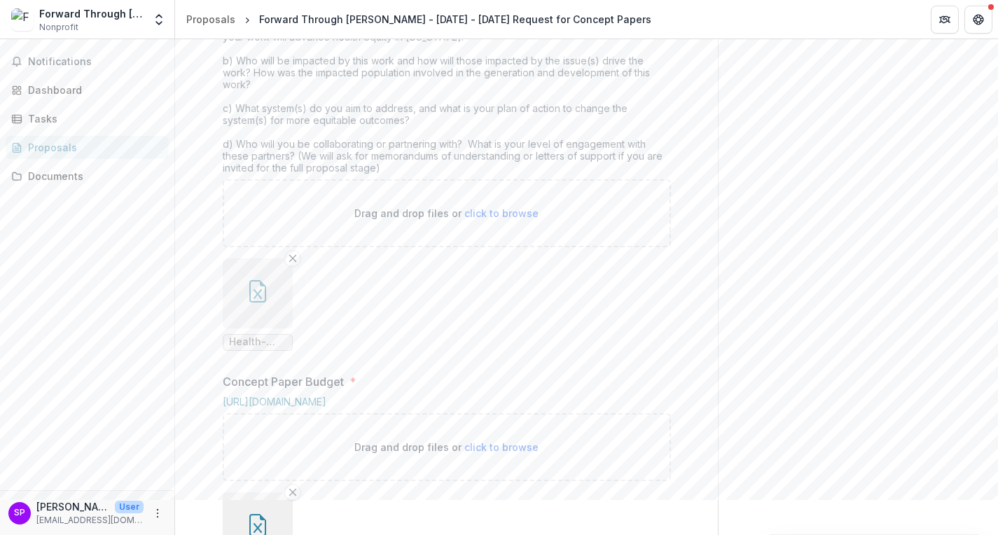
scroll to position [632, 0]
click at [277, 327] on button "button" at bounding box center [258, 292] width 70 height 70
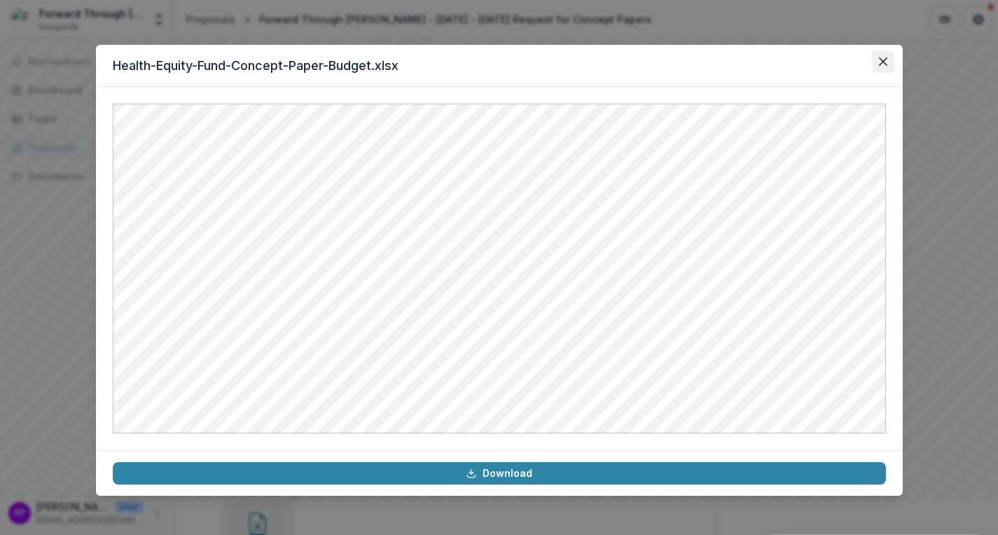
click at [879, 57] on icon "Close" at bounding box center [883, 61] width 8 height 8
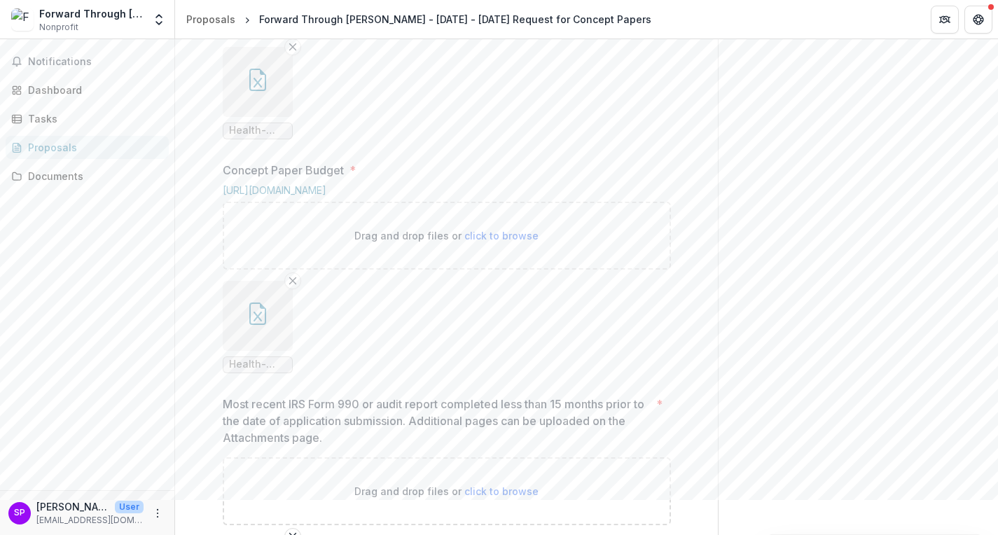
scroll to position [820, 0]
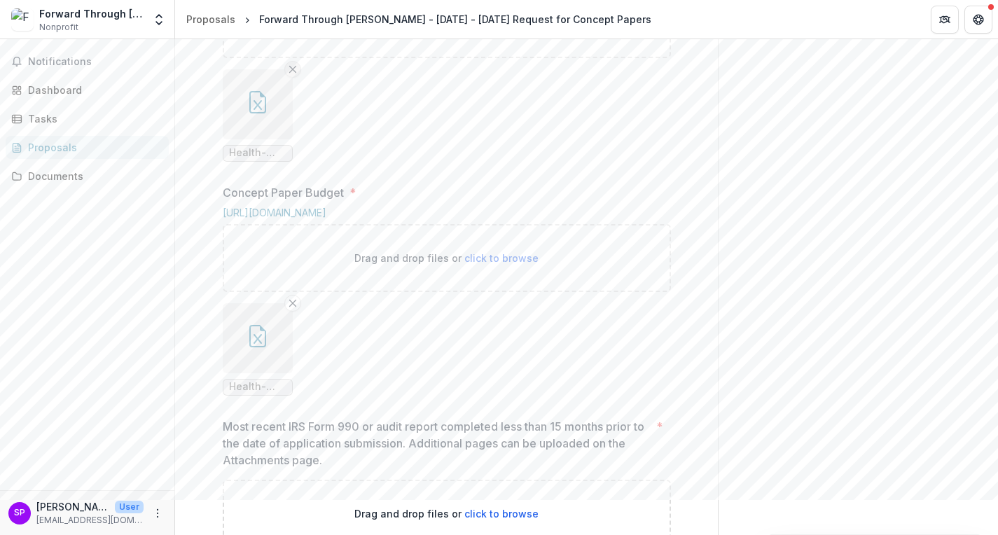
click at [291, 78] on button "Remove File" at bounding box center [292, 69] width 17 height 17
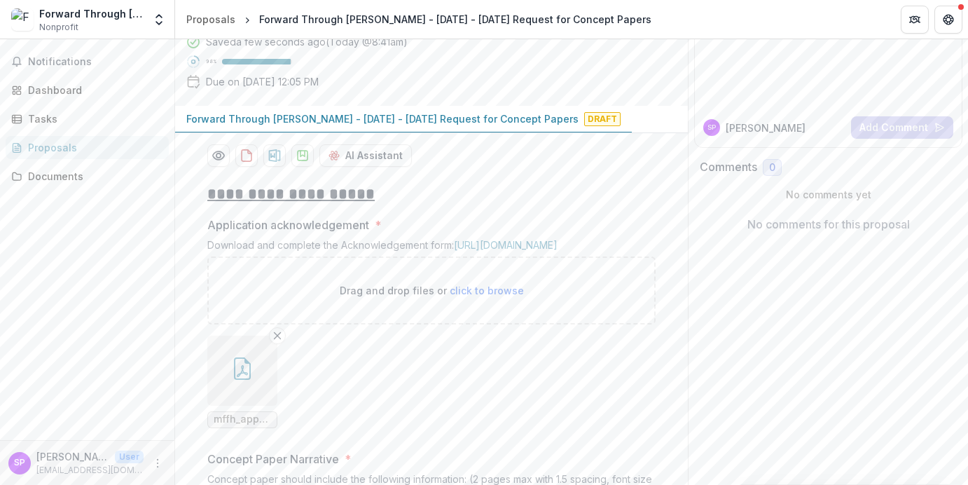
scroll to position [0, 0]
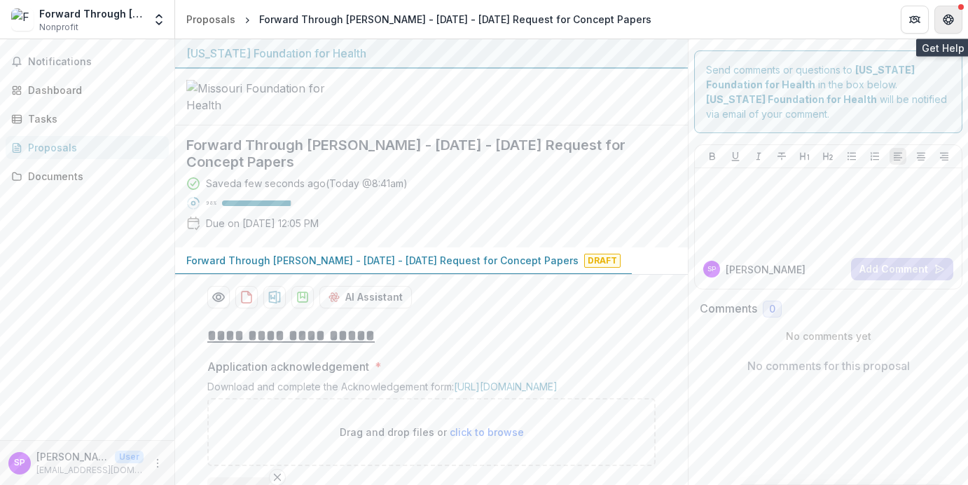
click at [945, 25] on icon "Get Help" at bounding box center [948, 19] width 11 height 11
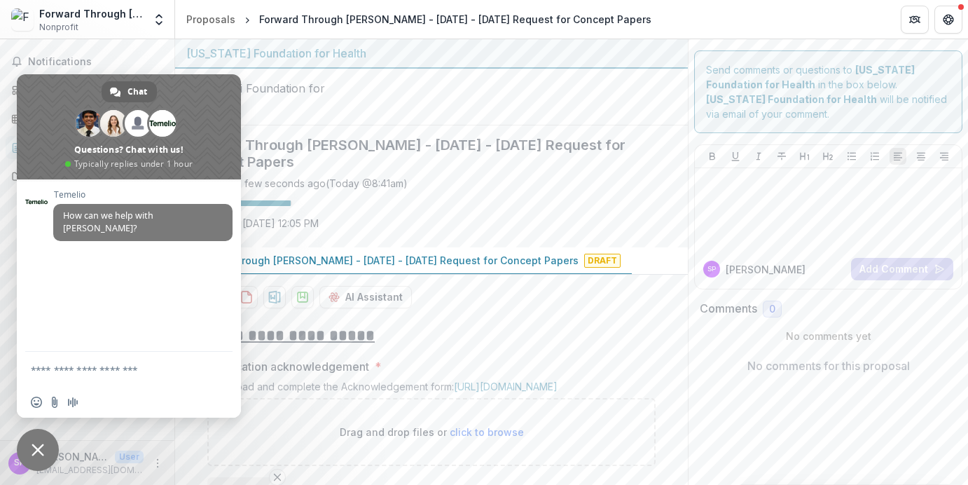
click at [320, 113] on img at bounding box center [256, 97] width 140 height 34
click at [39, 441] on span "Close chat" at bounding box center [38, 450] width 42 height 42
